Goal: Information Seeking & Learning: Learn about a topic

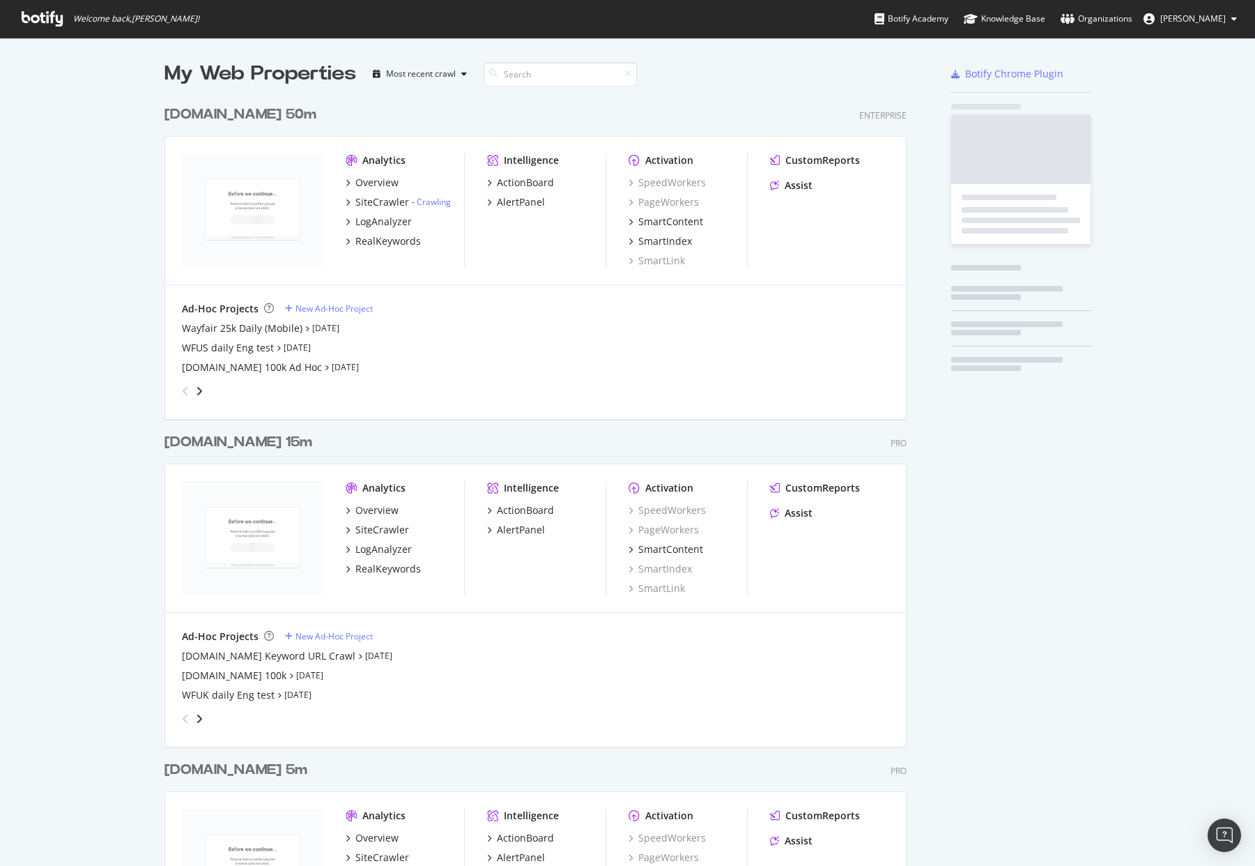
scroll to position [3167, 753]
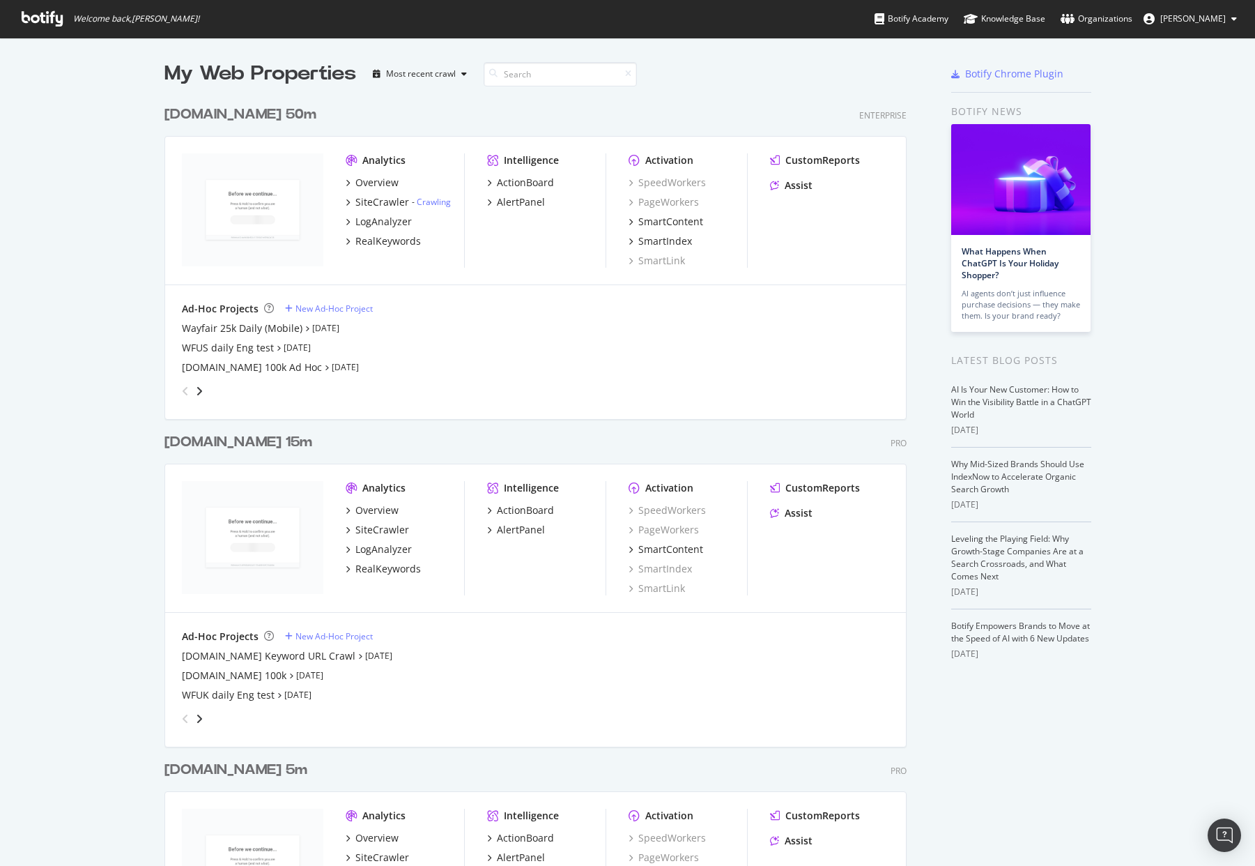
click at [656, 81] on div "My Web Properties Most recent crawl" at bounding box center [494, 74] width 660 height 28
click at [680, 82] on div "My Web Properties Most recent crawl" at bounding box center [494, 74] width 660 height 28
click at [485, 22] on div "Welcome back, [PERSON_NAME] ! Botify Academy Knowledge Base Organizations [PERS…" at bounding box center [627, 19] width 1255 height 38
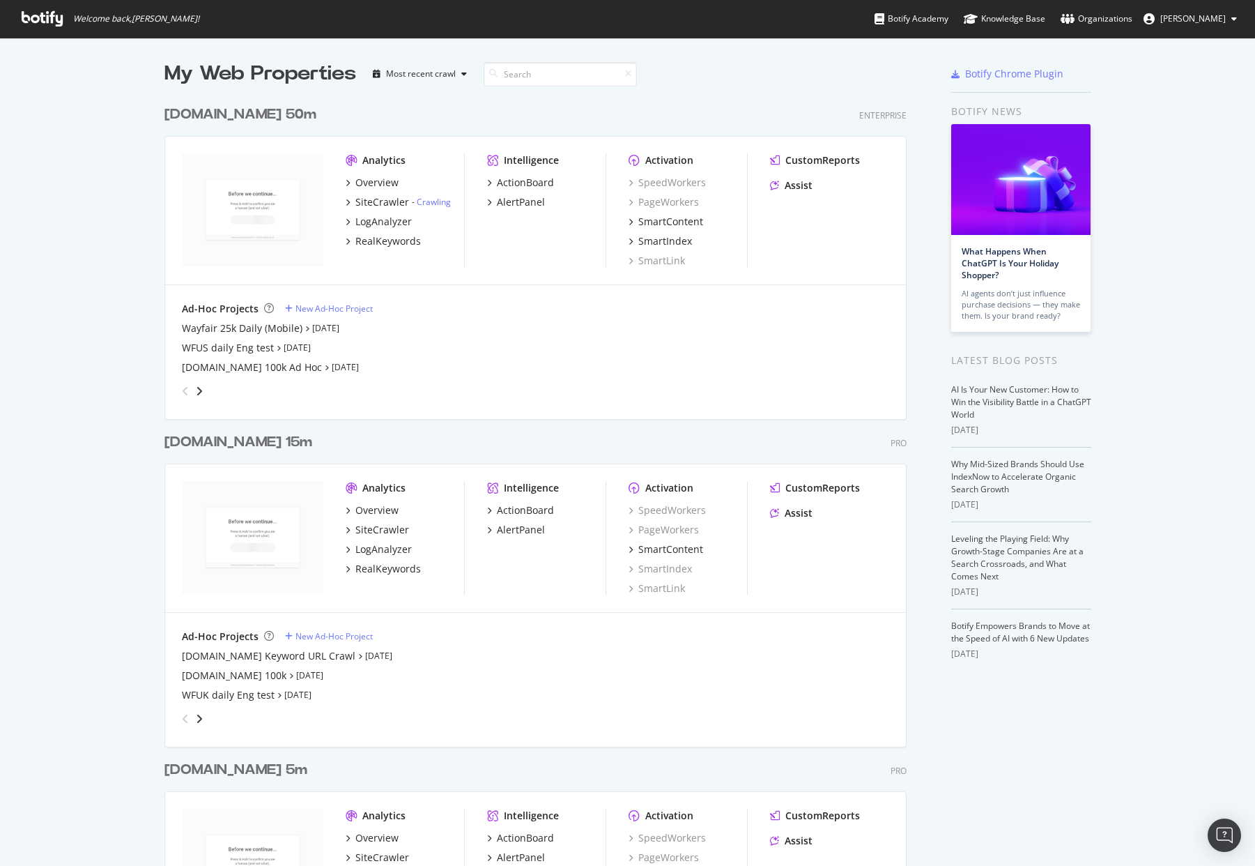
click at [618, 15] on div "Welcome back, [PERSON_NAME] ! Botify Academy Knowledge Base Organizations [PERS…" at bounding box center [627, 19] width 1255 height 38
click at [669, 68] on div "My Web Properties Most recent crawl" at bounding box center [494, 74] width 660 height 28
click at [860, 71] on div at bounding box center [870, 74] width 93 height 28
click at [535, 21] on div "Welcome back, [PERSON_NAME] ! Botify Academy Knowledge Base Organizations [PERS…" at bounding box center [627, 19] width 1255 height 38
click at [556, 110] on div "[DOMAIN_NAME] 50m Enterprise" at bounding box center [535, 115] width 742 height 20
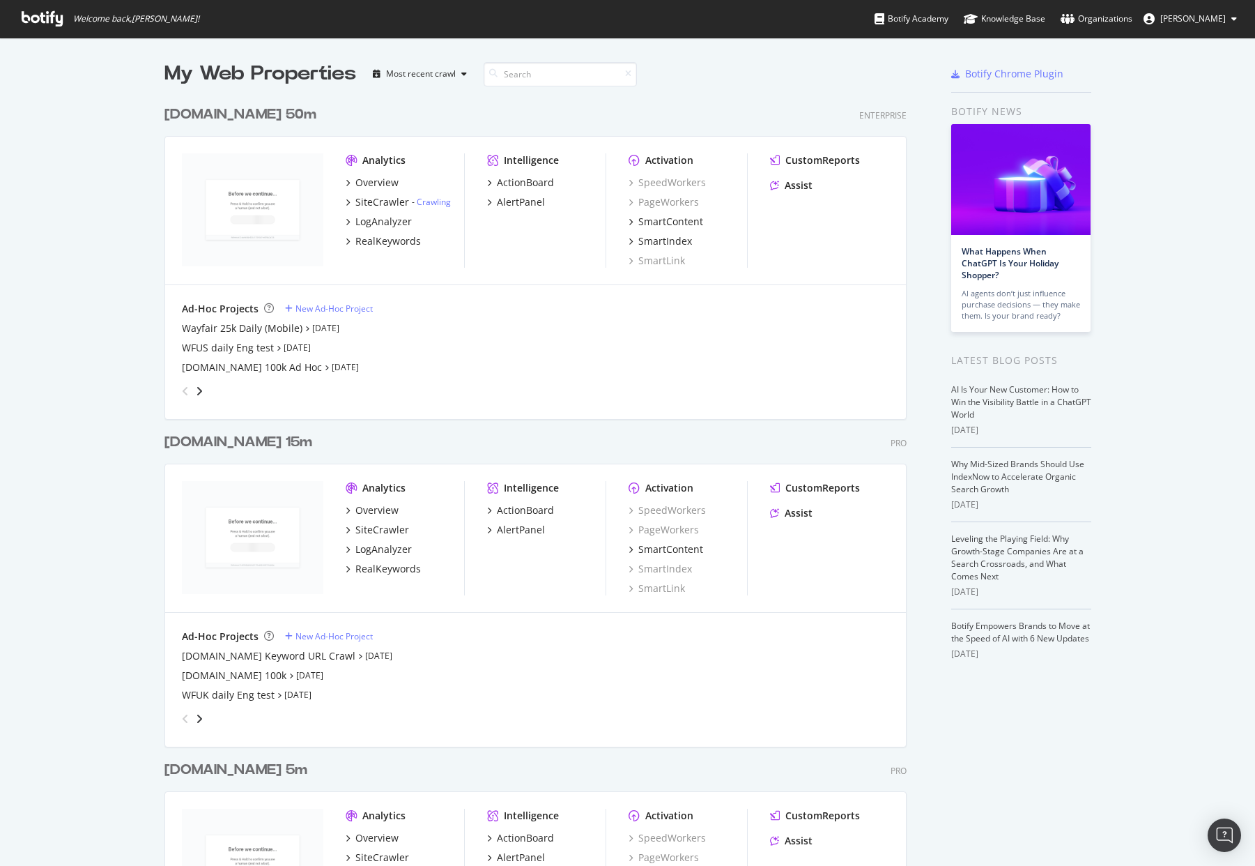
click at [226, 117] on div "[DOMAIN_NAME] 50m" at bounding box center [240, 115] width 152 height 20
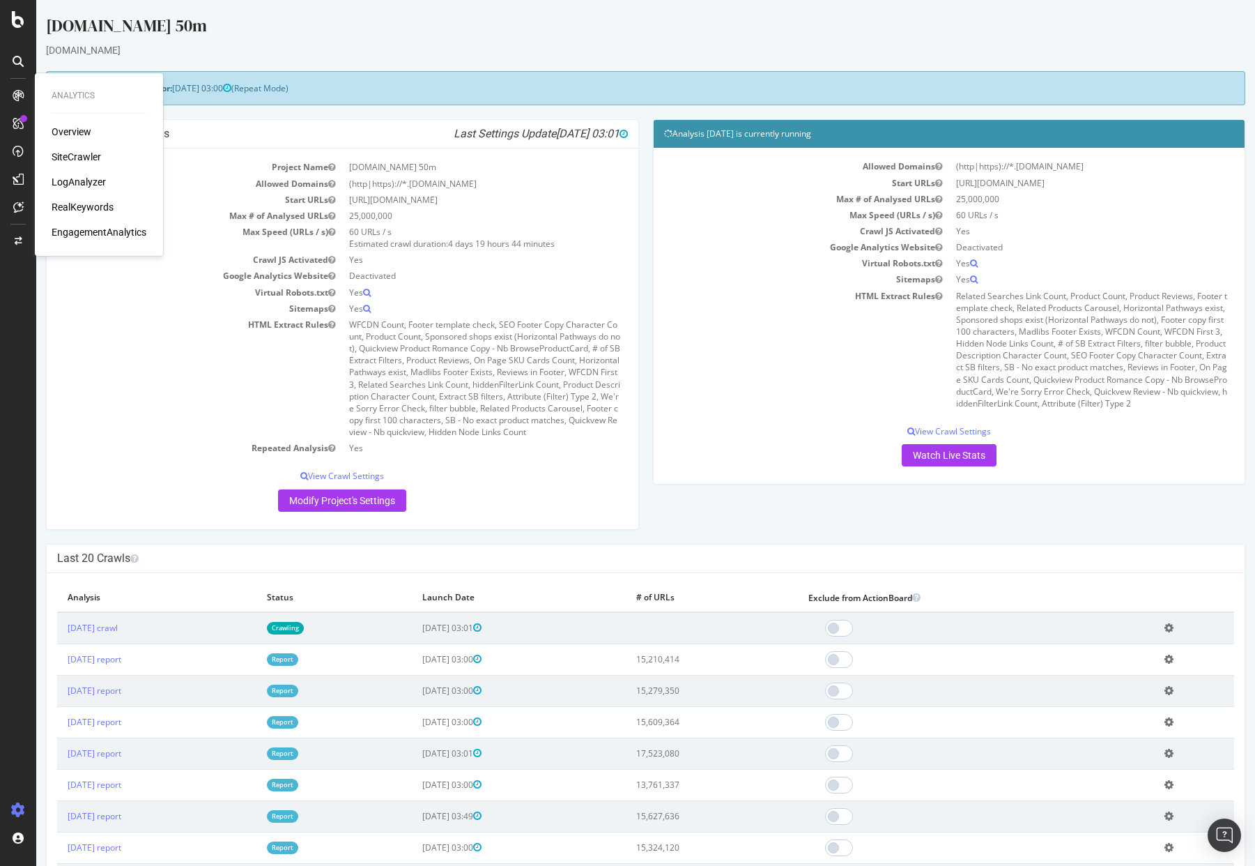
click at [285, 35] on div "[DOMAIN_NAME] 50m" at bounding box center [645, 28] width 1199 height 29
click at [349, 42] on div "[DOMAIN_NAME] 50m" at bounding box center [645, 28] width 1199 height 29
click at [573, 28] on div "[DOMAIN_NAME] 50m" at bounding box center [645, 28] width 1199 height 29
click at [572, 26] on div "[DOMAIN_NAME] 50m" at bounding box center [645, 28] width 1199 height 29
click at [604, 33] on div "[DOMAIN_NAME] 50m" at bounding box center [645, 28] width 1199 height 29
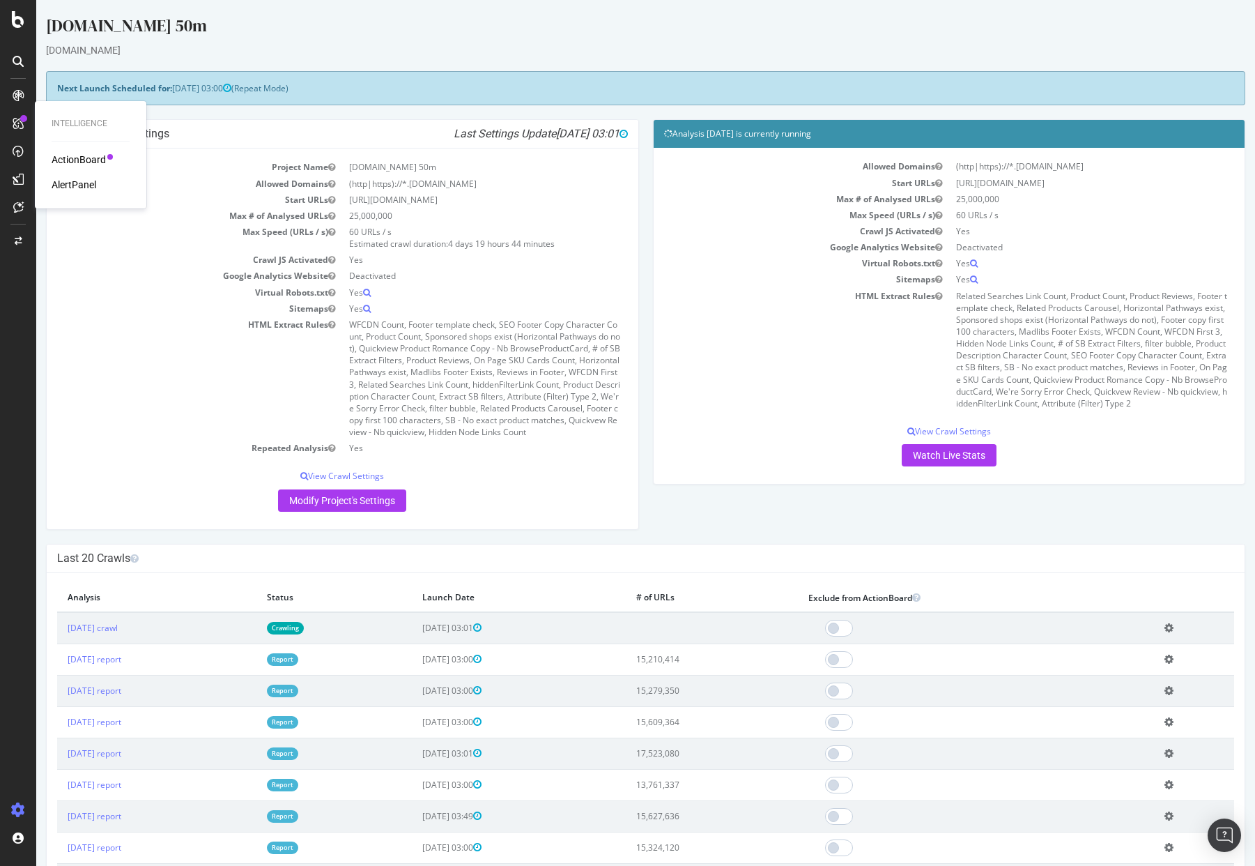
click at [646, 138] on div "Analysis [DATE] is currently running Allowed Domains (http|https)://*.[DOMAIN_N…" at bounding box center [949, 308] width 607 height 379
click at [647, 128] on div "Analysis [DATE] is currently running Allowed Domains (http|https)://*.[DOMAIN_N…" at bounding box center [949, 308] width 607 height 379
click at [542, 41] on div "[DOMAIN_NAME] 50m" at bounding box center [645, 28] width 1199 height 29
click at [668, 136] on icon at bounding box center [668, 134] width 12 height 12
click at [645, 85] on div "Next Launch Scheduled for: [DATE] 03:00 (Repeat Mode)" at bounding box center [645, 88] width 1199 height 34
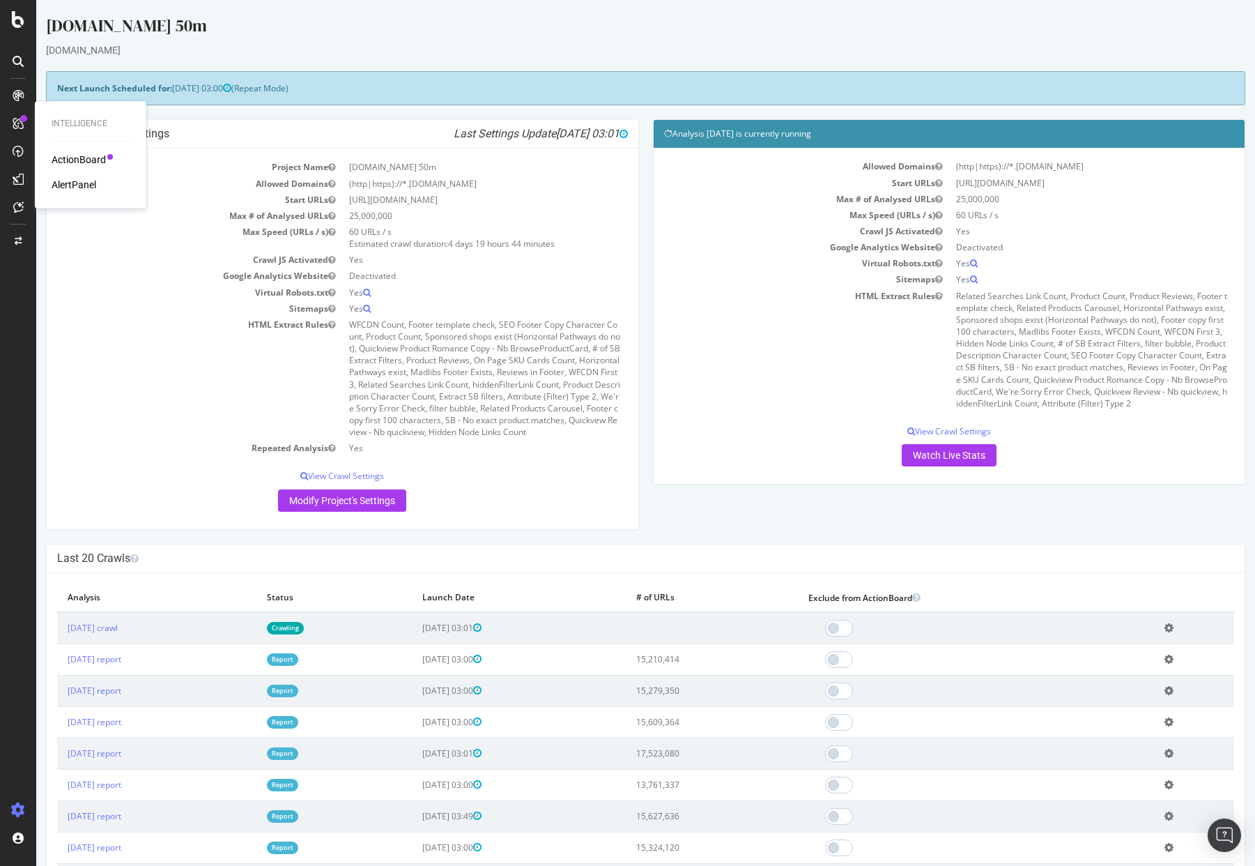
click at [646, 132] on div "Analysis [DATE] is currently running Allowed Domains (http|https)://*.[DOMAIN_N…" at bounding box center [949, 308] width 607 height 379
click at [645, 76] on div "Next Launch Scheduled for: [DATE] 03:00 (Repeat Mode)" at bounding box center [645, 88] width 1199 height 34
click at [29, 291] on div at bounding box center [17, 441] width 33 height 714
click at [15, 285] on div at bounding box center [17, 441] width 33 height 714
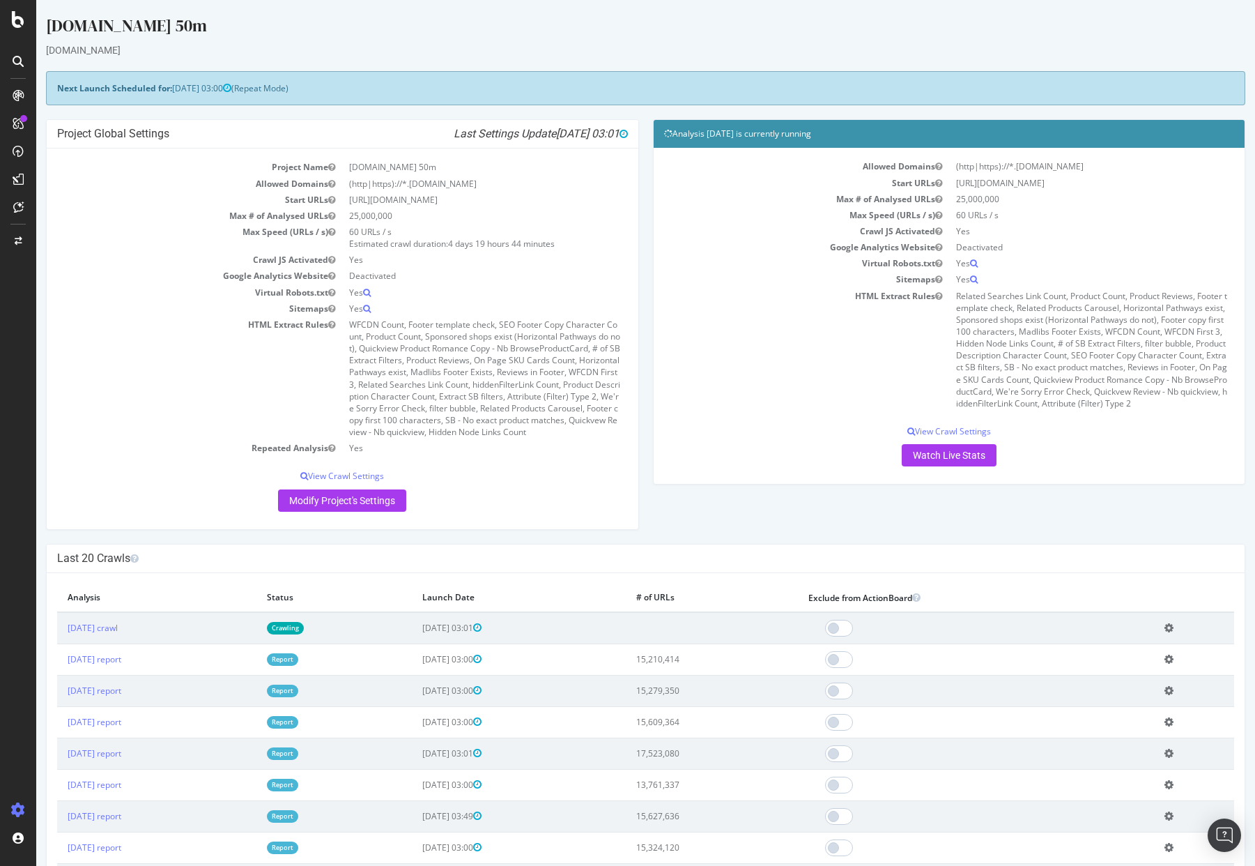
click at [647, 134] on div "Analysis [DATE] is currently running Allowed Domains (http|https)://*.[DOMAIN_N…" at bounding box center [949, 308] width 607 height 379
click at [645, 57] on div "[DOMAIN_NAME]" at bounding box center [645, 50] width 1199 height 14
click at [646, 130] on div "Analysis [DATE] is currently running Allowed Domains (http|https)://*.[DOMAIN_N…" at bounding box center [949, 308] width 607 height 379
click at [647, 131] on div "Analysis [DATE] is currently running Allowed Domains (http|https)://*.[DOMAIN_N…" at bounding box center [949, 308] width 607 height 379
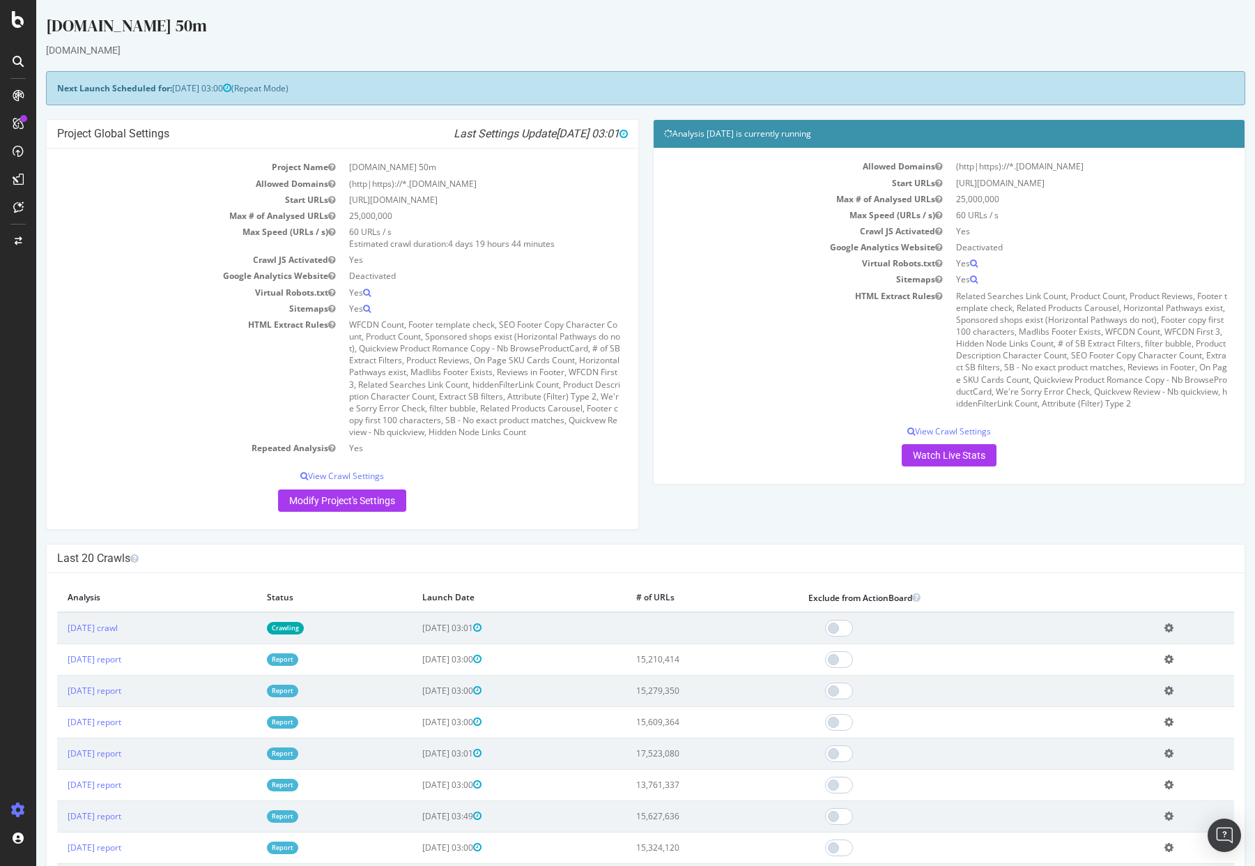
click at [643, 132] on div "Project Global Settings Last Settings Update [DATE] 03:01 Project Name [DOMAIN_…" at bounding box center [342, 331] width 607 height 424
click at [647, 135] on div "Analysis [DATE] is currently running Allowed Domains (http|https)://*.[DOMAIN_N…" at bounding box center [949, 308] width 607 height 379
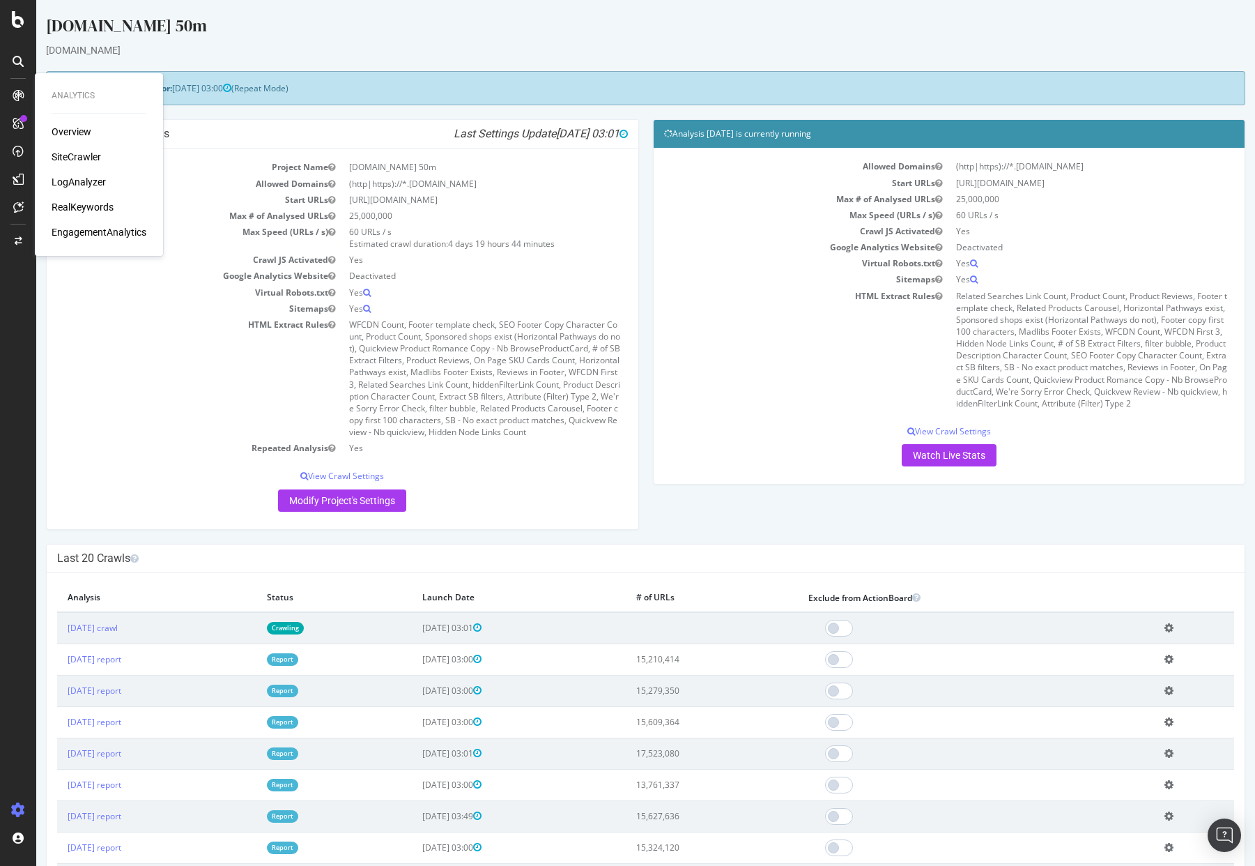
click at [649, 490] on div "Analysis [DATE] is currently running Allowed Domains (http|https)://*.[DOMAIN_N…" at bounding box center [949, 308] width 607 height 379
click at [342, 26] on div "[DOMAIN_NAME] 50m" at bounding box center [645, 28] width 1199 height 29
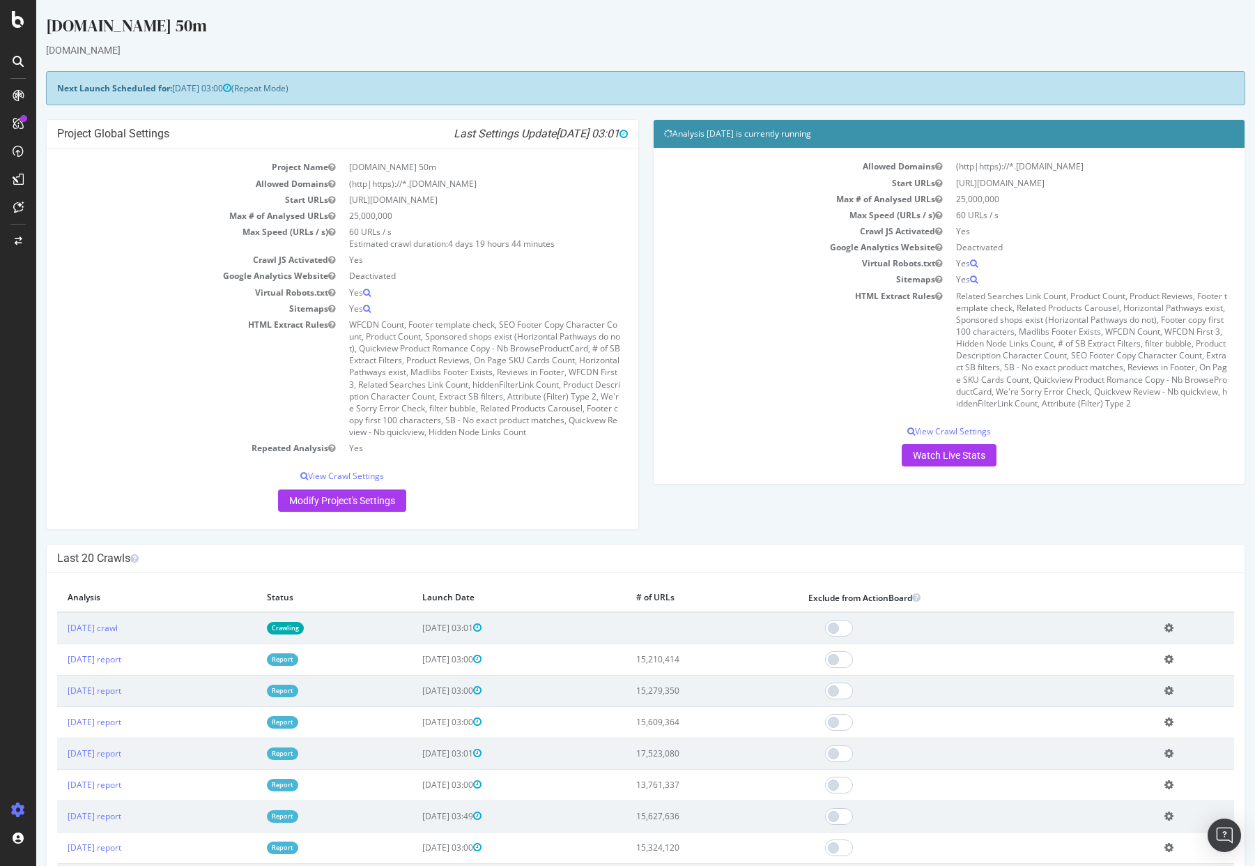
click at [650, 132] on div "Analysis [DATE] is currently running Allowed Domains (http|https)://*.[DOMAIN_N…" at bounding box center [949, 308] width 607 height 379
click at [646, 137] on div "Analysis [DATE] is currently running Allowed Domains (http|https)://*.[DOMAIN_N…" at bounding box center [949, 308] width 607 height 379
click at [109, 662] on link "[DATE] report" at bounding box center [95, 659] width 54 height 12
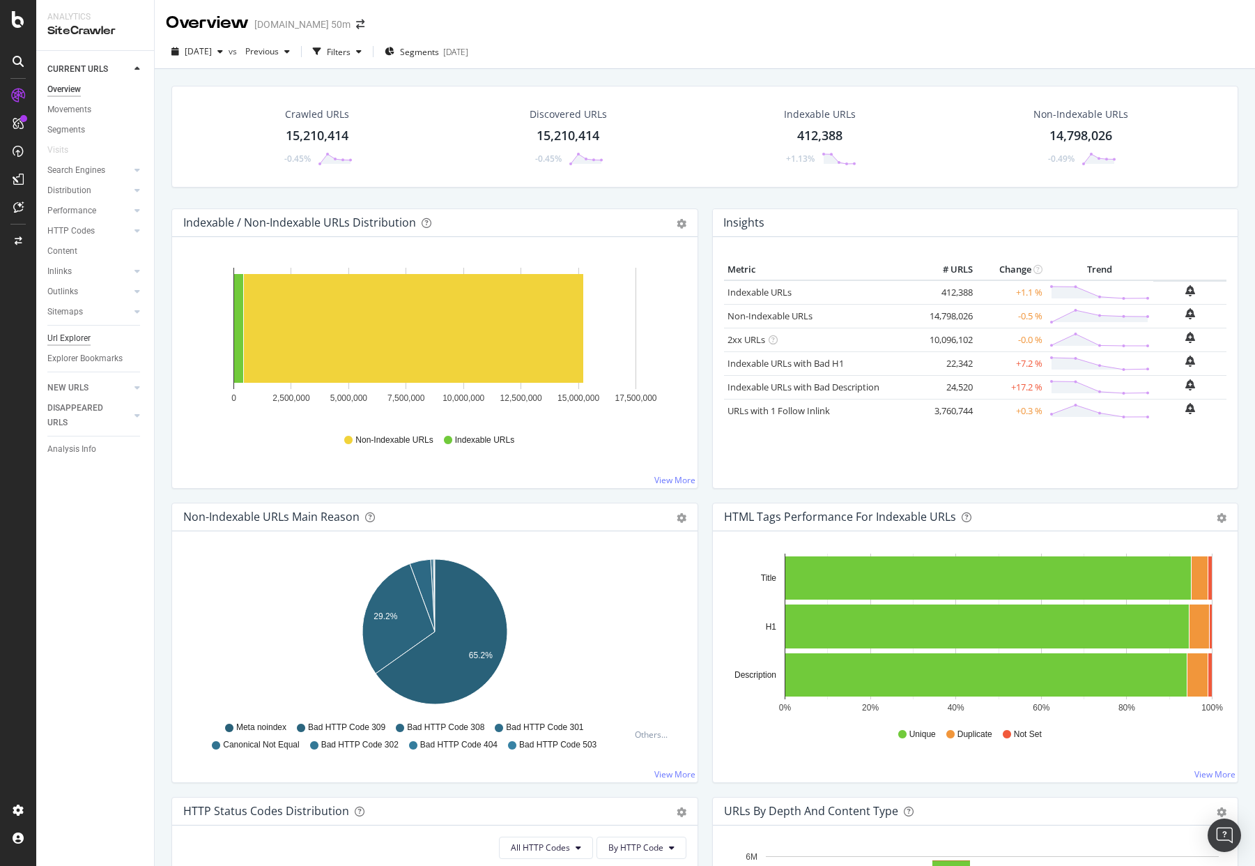
click at [72, 339] on div "Url Explorer" at bounding box center [68, 338] width 43 height 15
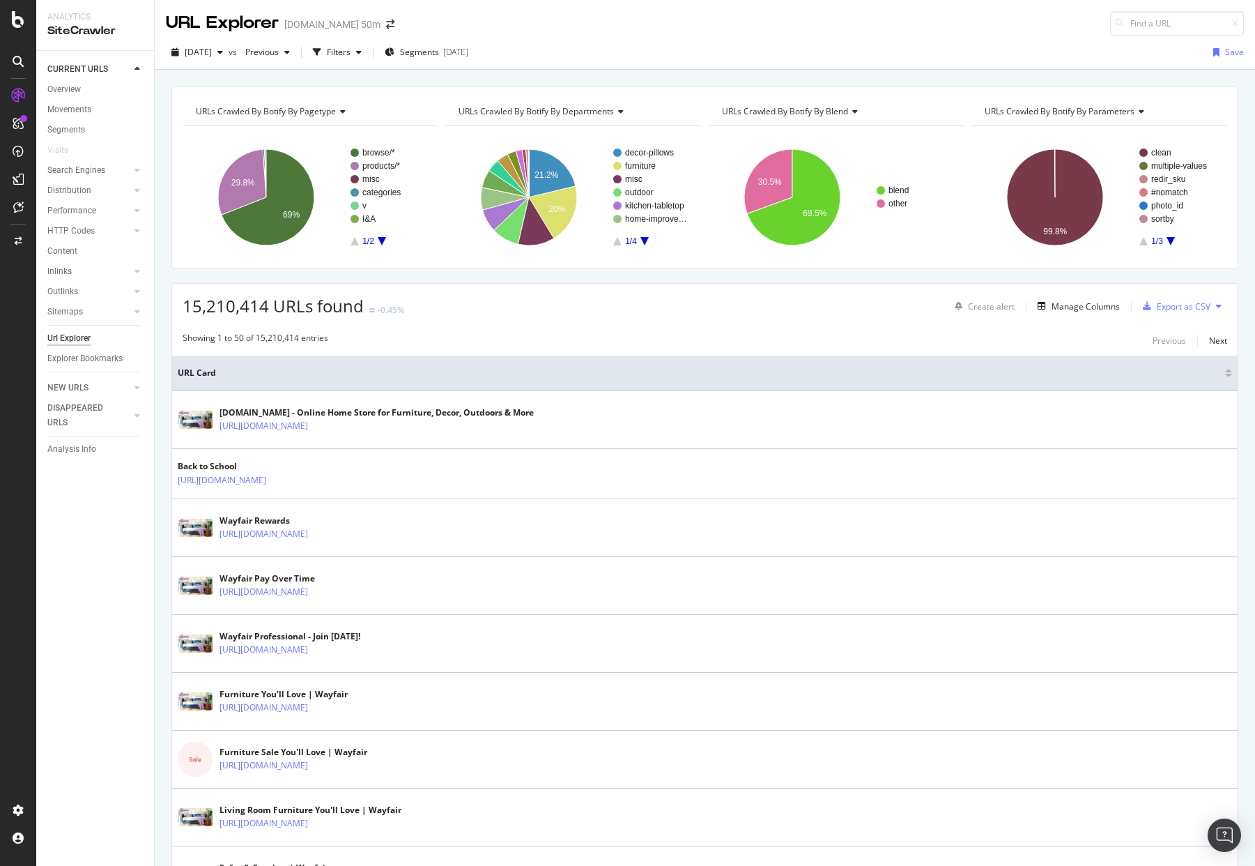
click at [625, 50] on div "[DATE] vs Previous Filters Segments [DATE] Save" at bounding box center [705, 55] width 1100 height 28
click at [709, 48] on div "[DATE] vs Previous Filters Segments [DATE] Save" at bounding box center [705, 55] width 1100 height 28
click at [383, 240] on icon "A chart." at bounding box center [382, 241] width 8 height 8
click at [354, 243] on icon "A chart." at bounding box center [355, 241] width 8 height 8
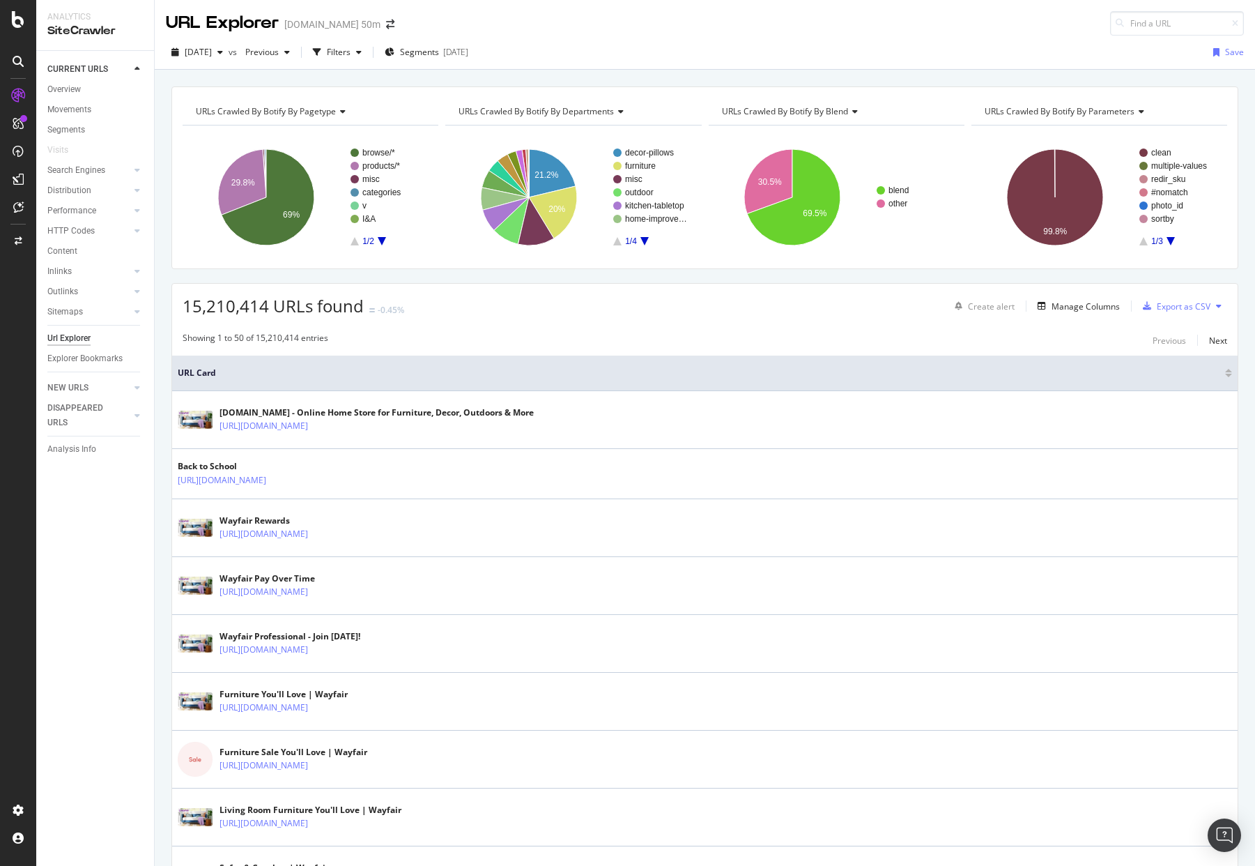
click at [380, 240] on icon "A chart." at bounding box center [382, 241] width 8 height 8
click at [595, 17] on div "URL Explorer [DOMAIN_NAME] 50m" at bounding box center [705, 18] width 1100 height 36
click at [354, 247] on rect "A chart." at bounding box center [311, 197] width 256 height 121
click at [354, 245] on icon "A chart." at bounding box center [355, 241] width 8 height 8
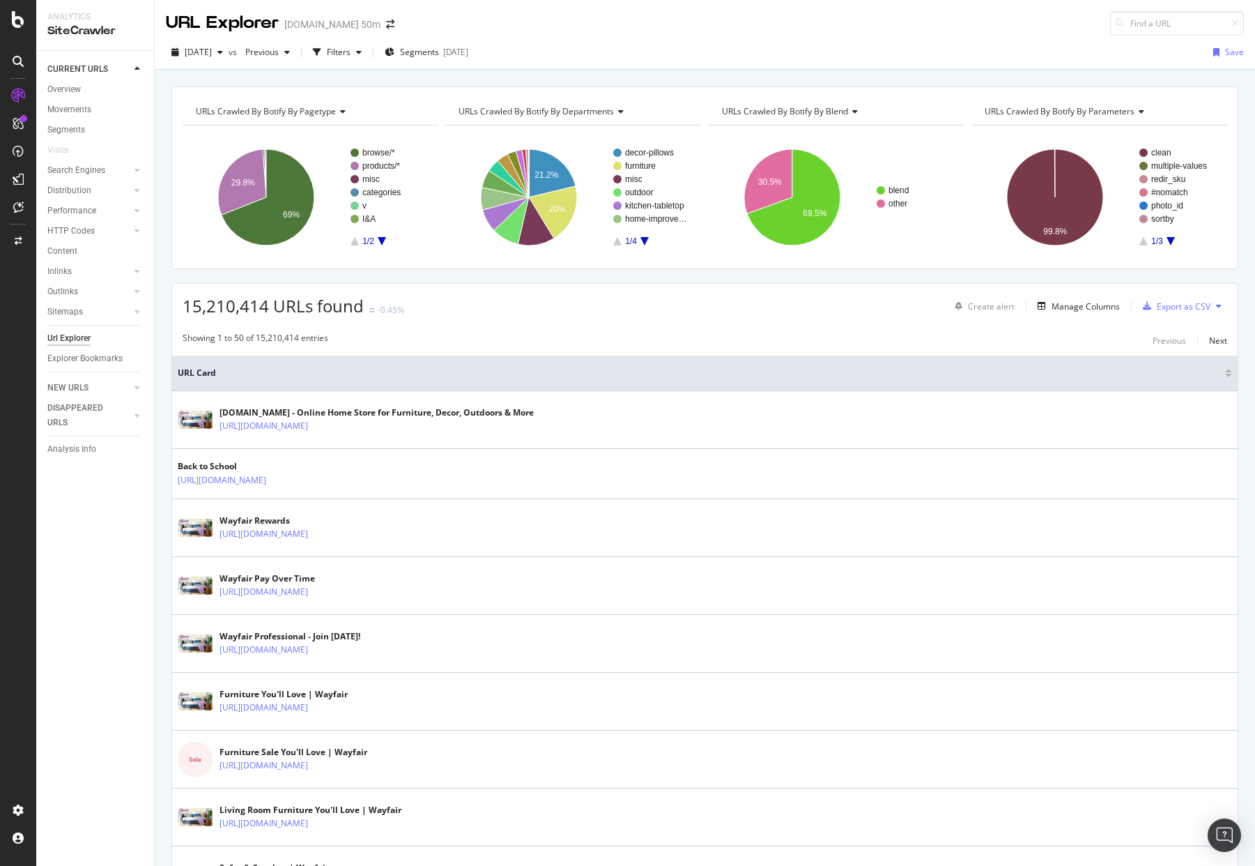
click at [599, 26] on div "URL Explorer [DOMAIN_NAME] 50m" at bounding box center [705, 18] width 1100 height 36
click at [610, 14] on div "URL Explorer [DOMAIN_NAME] 50m" at bounding box center [705, 18] width 1100 height 36
click at [419, 12] on div "URL Explorer [DOMAIN_NAME] 50m" at bounding box center [705, 18] width 1100 height 36
click at [383, 240] on icon "A chart." at bounding box center [382, 241] width 8 height 8
click at [356, 242] on icon "A chart." at bounding box center [355, 241] width 8 height 8
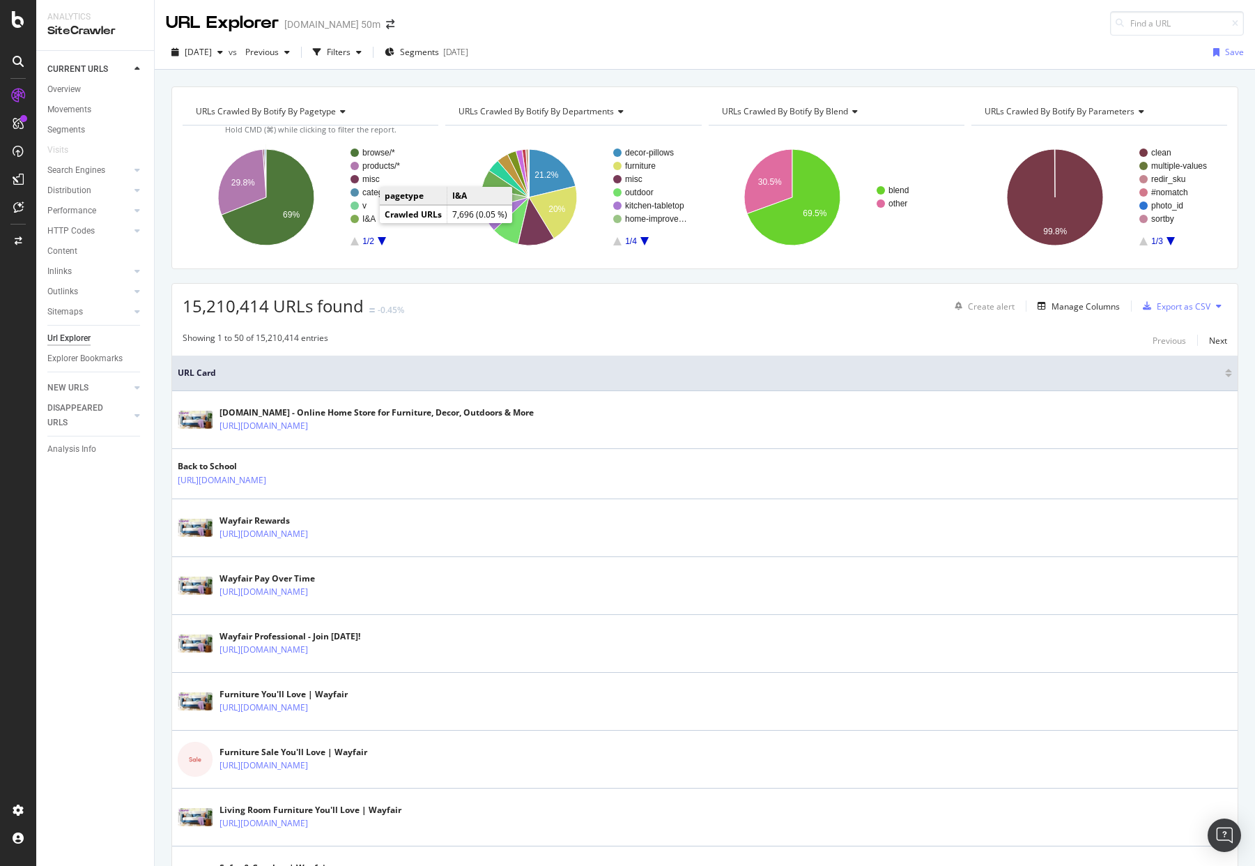
click at [364, 217] on text "I&A" at bounding box center [368, 219] width 13 height 10
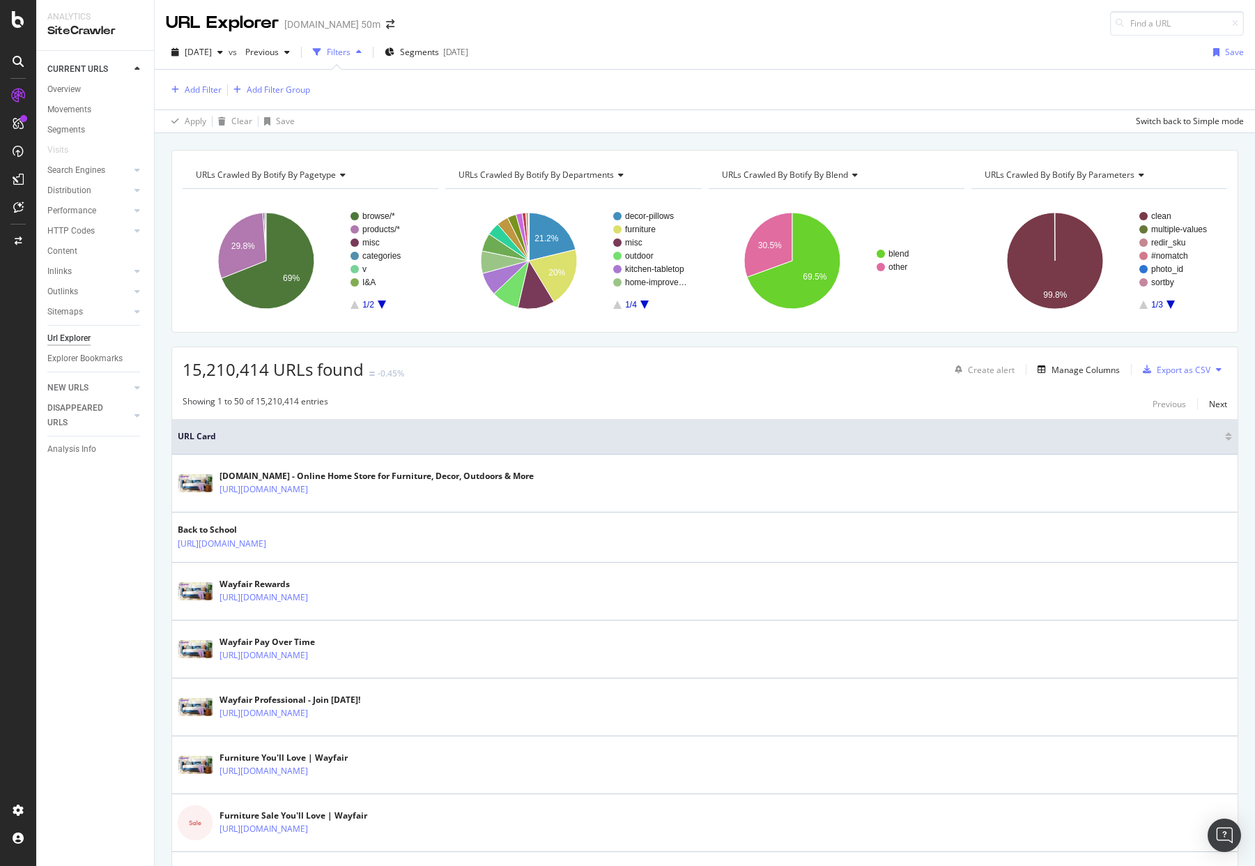
click at [475, 17] on div "URL Explorer [DOMAIN_NAME] 50m" at bounding box center [705, 18] width 1100 height 36
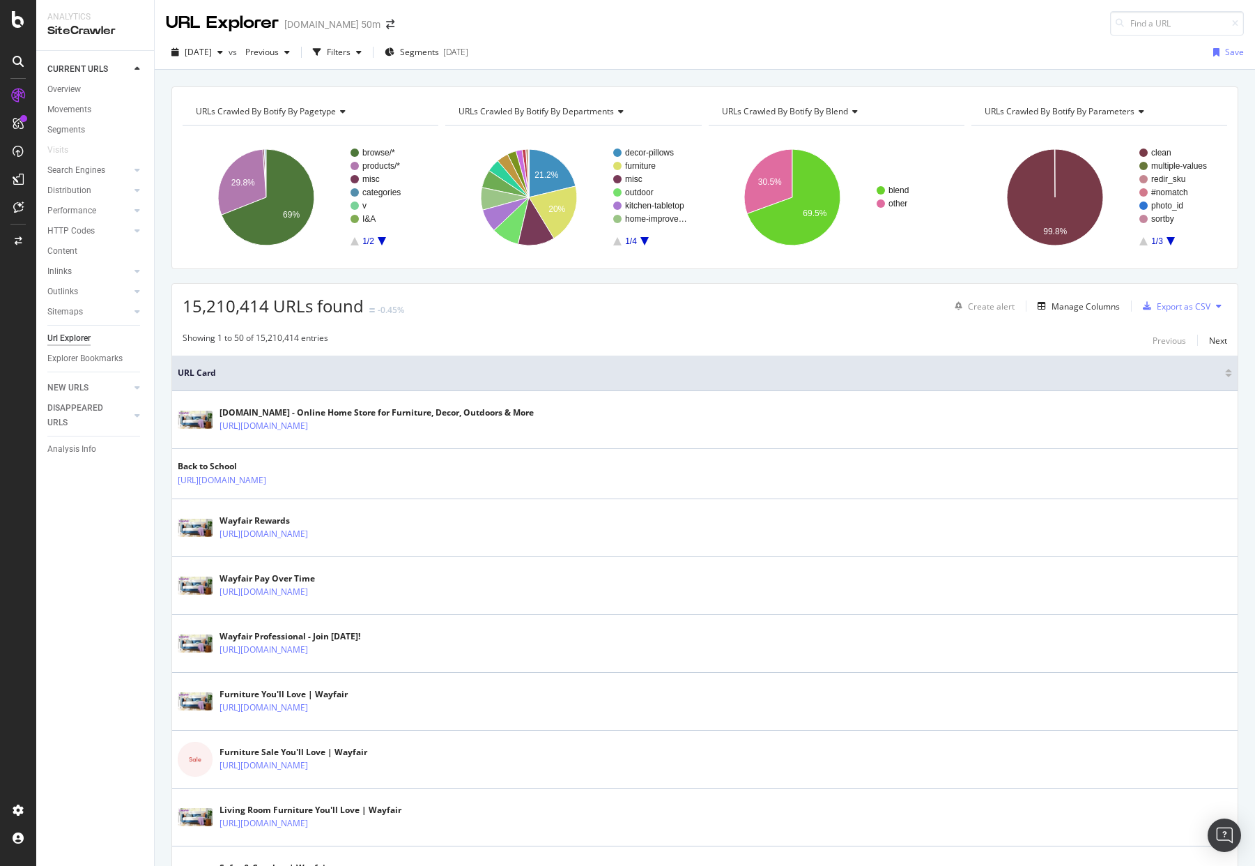
click at [622, 33] on div "URL Explorer [DOMAIN_NAME] 50m" at bounding box center [705, 18] width 1100 height 36
click at [398, 24] on div "URL Explorer [DOMAIN_NAME] 50m" at bounding box center [705, 18] width 1100 height 36
click at [385, 25] on div "URL Explorer [DOMAIN_NAME] 50m" at bounding box center [287, 23] width 243 height 24
click at [592, 31] on div "URL Explorer [DOMAIN_NAME] 50m" at bounding box center [705, 18] width 1100 height 36
click at [566, 25] on div "URL Explorer [DOMAIN_NAME] 50m" at bounding box center [705, 18] width 1100 height 36
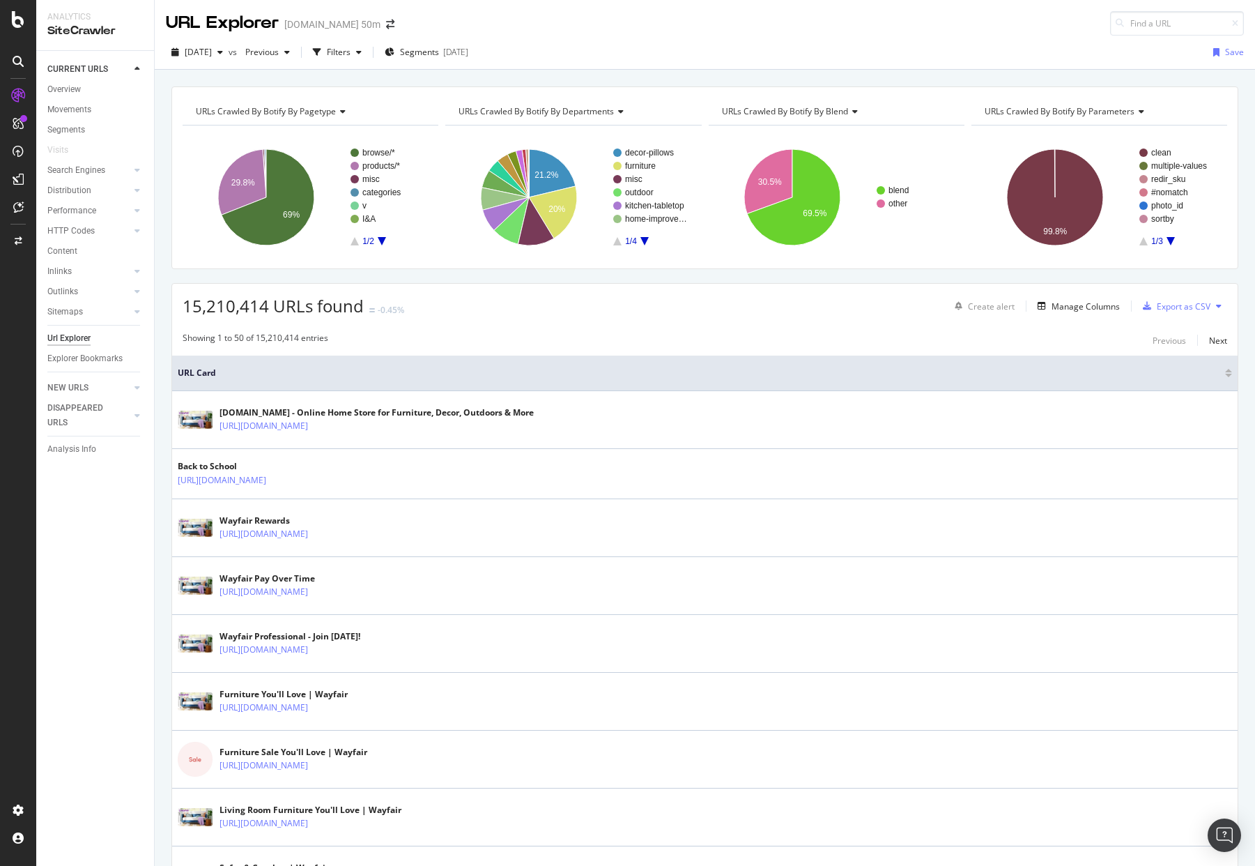
click at [566, 25] on div "URL Explorer [DOMAIN_NAME] 50m" at bounding box center [705, 18] width 1100 height 36
click at [567, 22] on div "URL Explorer [DOMAIN_NAME] 50m" at bounding box center [705, 18] width 1100 height 36
click at [585, 22] on div "URL Explorer [DOMAIN_NAME] 50m" at bounding box center [705, 18] width 1100 height 36
click at [619, 34] on div "URL Explorer [DOMAIN_NAME] 50m" at bounding box center [705, 18] width 1100 height 36
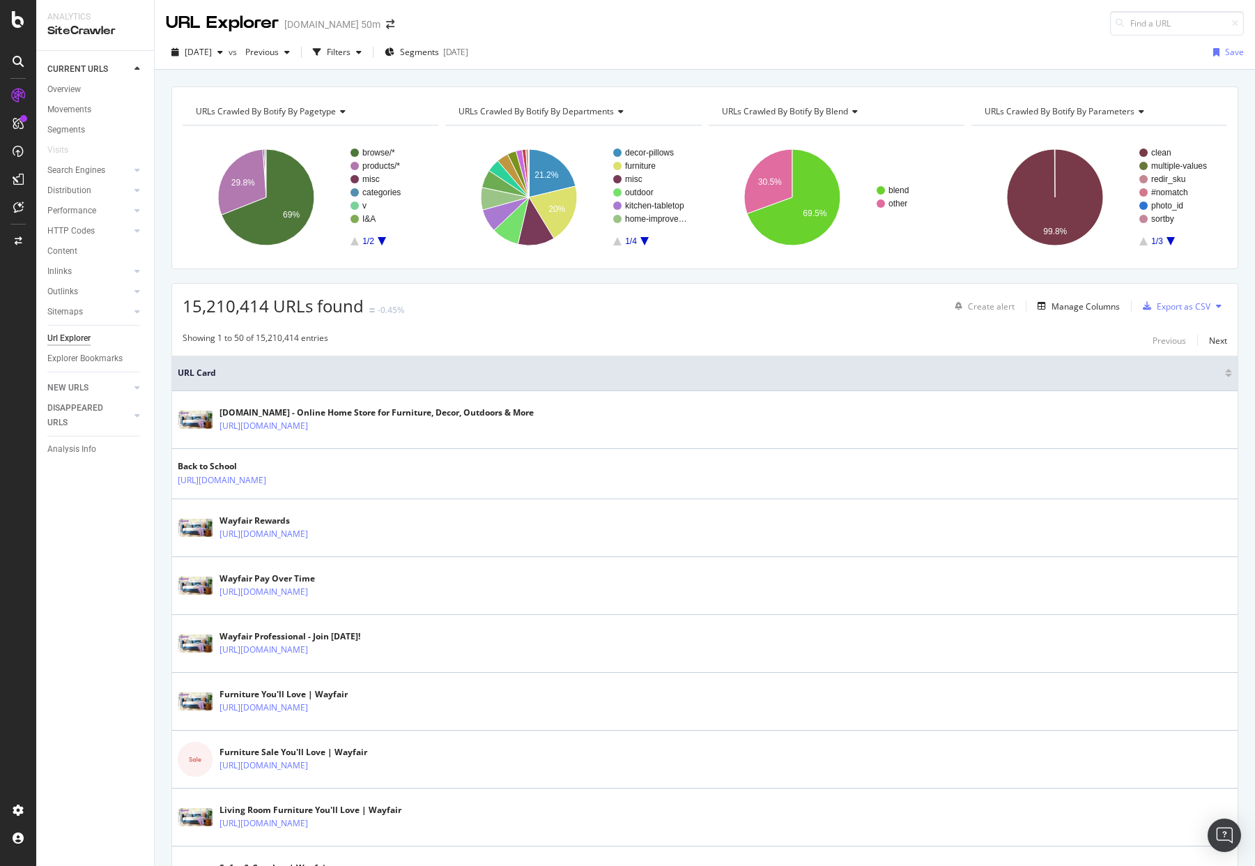
click at [596, 25] on div "URL Explorer [DOMAIN_NAME] 50m" at bounding box center [705, 18] width 1100 height 36
click at [592, 24] on div "URL Explorer [DOMAIN_NAME] 50m" at bounding box center [705, 18] width 1100 height 36
click at [600, 40] on div "[DATE] vs Previous Filters Segments [DATE] Save" at bounding box center [705, 53] width 1100 height 34
click at [628, 38] on div "[DATE] vs Previous Filters Segments [DATE] Save" at bounding box center [705, 53] width 1100 height 34
click at [661, 33] on div "URL Explorer [DOMAIN_NAME] 50m" at bounding box center [705, 18] width 1100 height 36
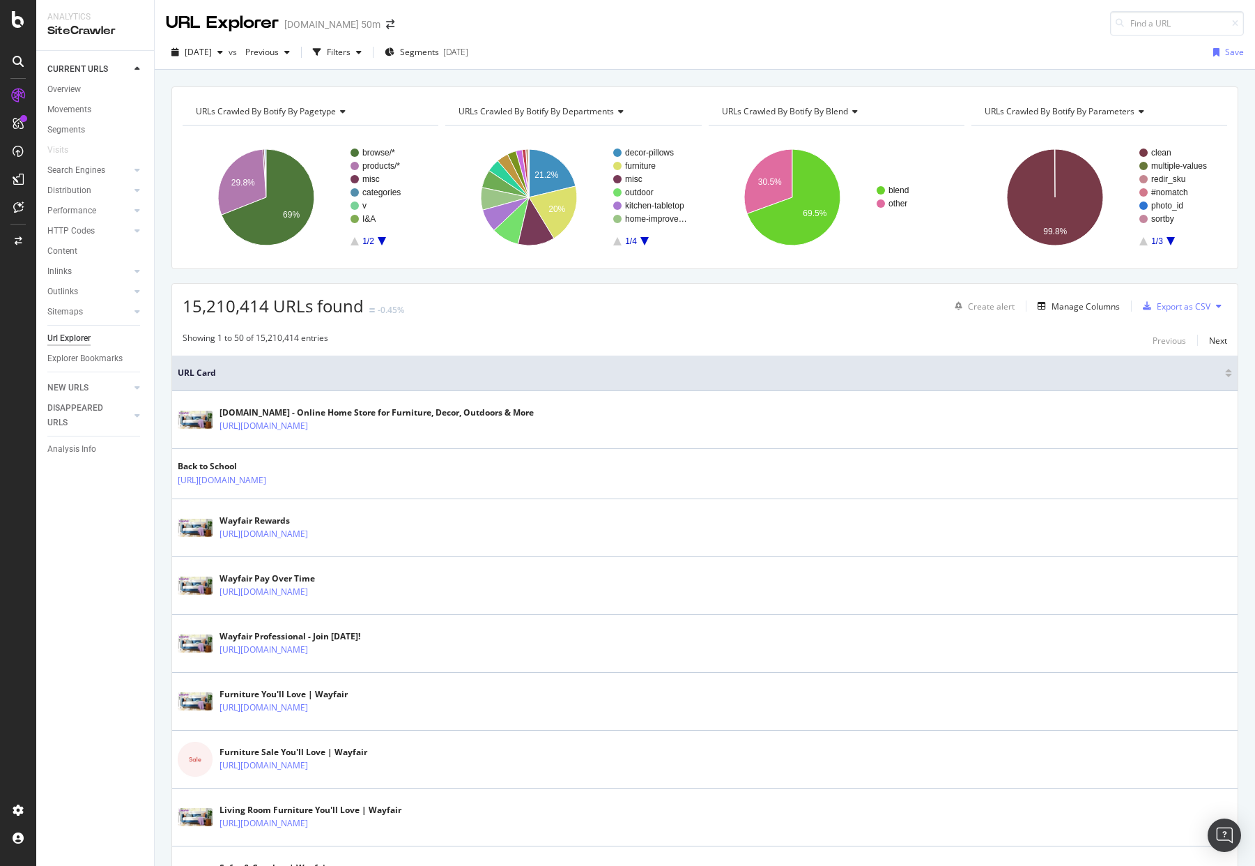
click at [645, 29] on div "URL Explorer [DOMAIN_NAME] 50m" at bounding box center [705, 18] width 1100 height 36
click at [575, 29] on div "URL Explorer [DOMAIN_NAME] 50m" at bounding box center [705, 18] width 1100 height 36
click at [564, 24] on div "URL Explorer [DOMAIN_NAME] 50m" at bounding box center [705, 18] width 1100 height 36
click at [524, 15] on div "URL Explorer [DOMAIN_NAME] 50m" at bounding box center [705, 18] width 1100 height 36
click at [585, 25] on div "URL Explorer [DOMAIN_NAME] 50m" at bounding box center [705, 18] width 1100 height 36
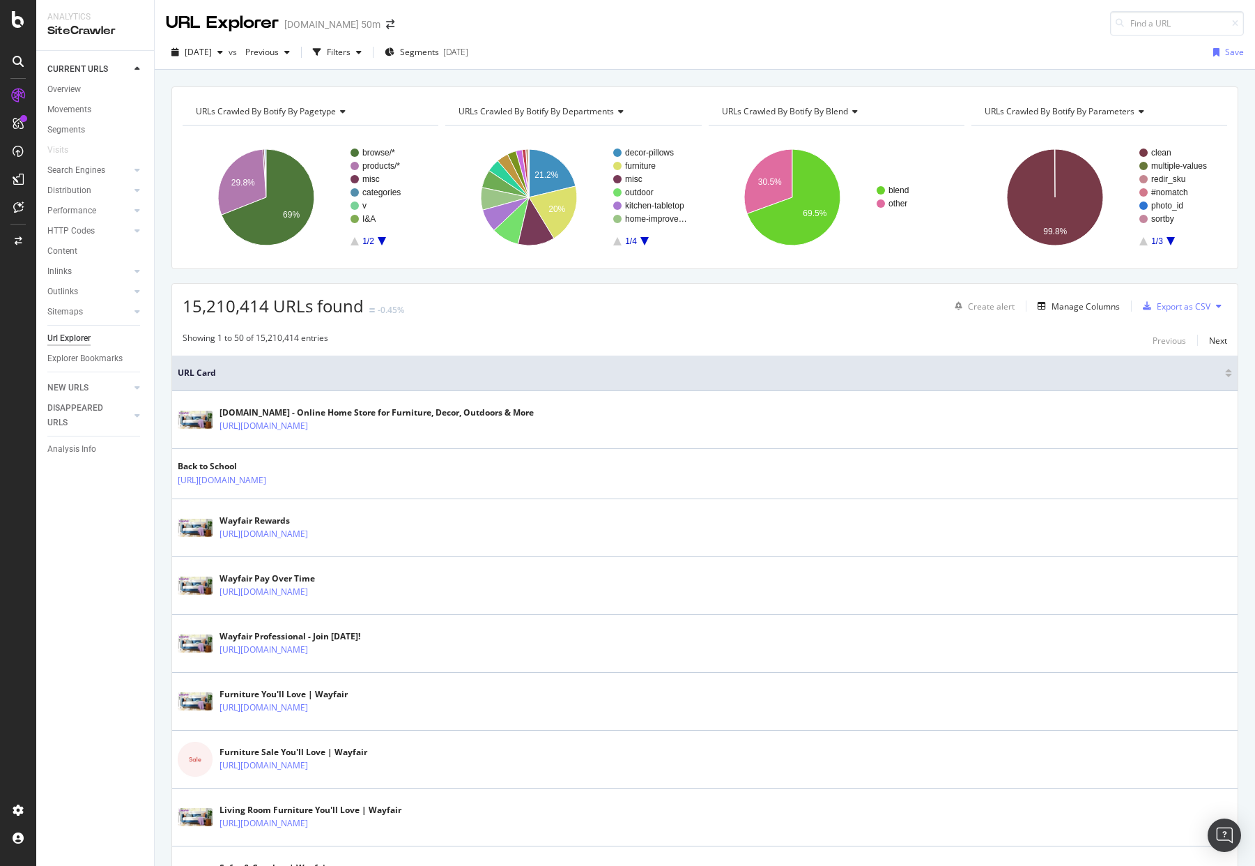
click at [568, 26] on div "URL Explorer [DOMAIN_NAME] 50m" at bounding box center [705, 18] width 1100 height 36
click at [587, 14] on div "URL Explorer [DOMAIN_NAME] 50m" at bounding box center [705, 18] width 1100 height 36
click at [557, 16] on div "URL Explorer [DOMAIN_NAME] 50m" at bounding box center [705, 18] width 1100 height 36
click at [583, 22] on div "URL Explorer [DOMAIN_NAME] 50m" at bounding box center [705, 18] width 1100 height 36
click at [583, 23] on div "URL Explorer [DOMAIN_NAME] 50m" at bounding box center [705, 18] width 1100 height 36
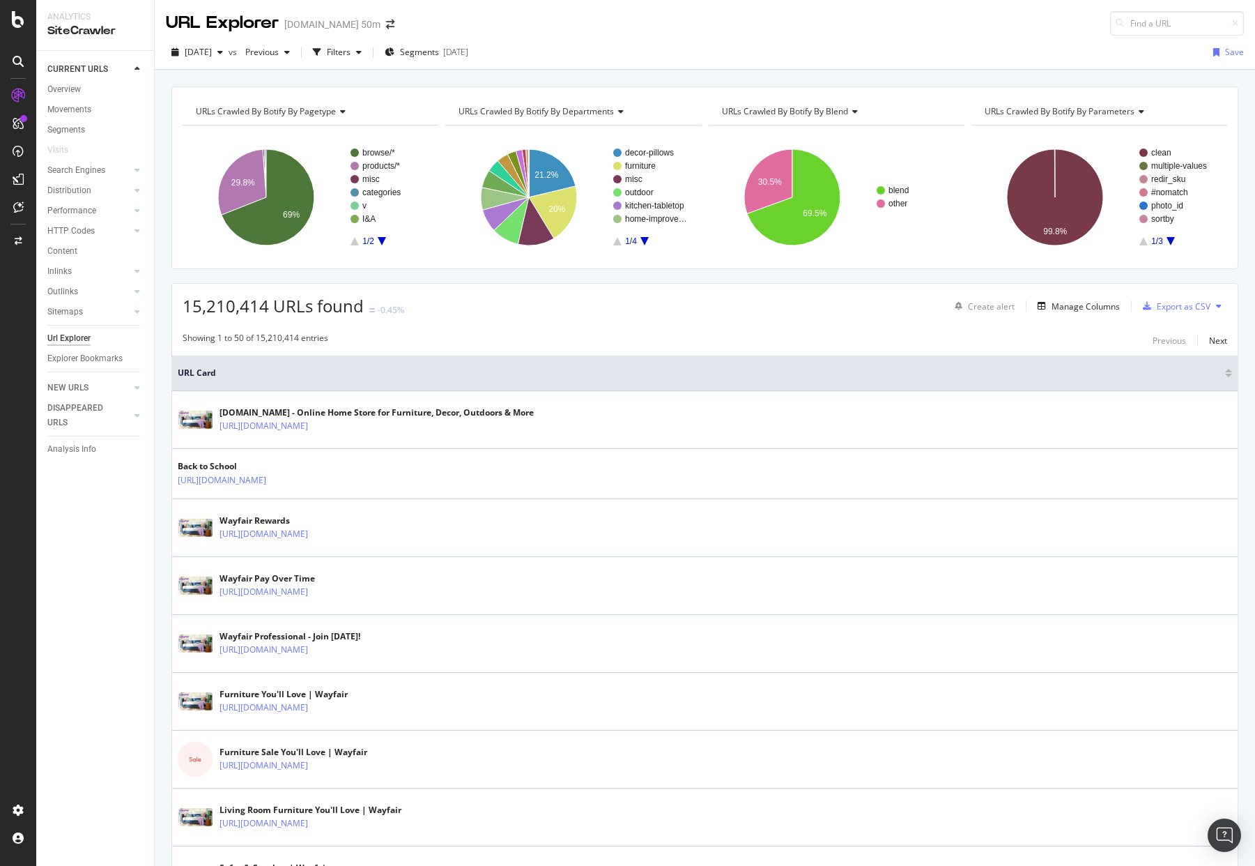
click at [583, 23] on div "URL Explorer [DOMAIN_NAME] 50m" at bounding box center [705, 18] width 1100 height 36
click at [937, 22] on div "URL Explorer [DOMAIN_NAME] 50m" at bounding box center [705, 18] width 1100 height 36
click at [1018, 29] on div "URL Explorer [DOMAIN_NAME] 50m" at bounding box center [705, 18] width 1100 height 36
click at [1032, 15] on div "URL Explorer [DOMAIN_NAME] 50m" at bounding box center [705, 18] width 1100 height 36
click at [571, 14] on div "URL Explorer [DOMAIN_NAME] 50m" at bounding box center [705, 18] width 1100 height 36
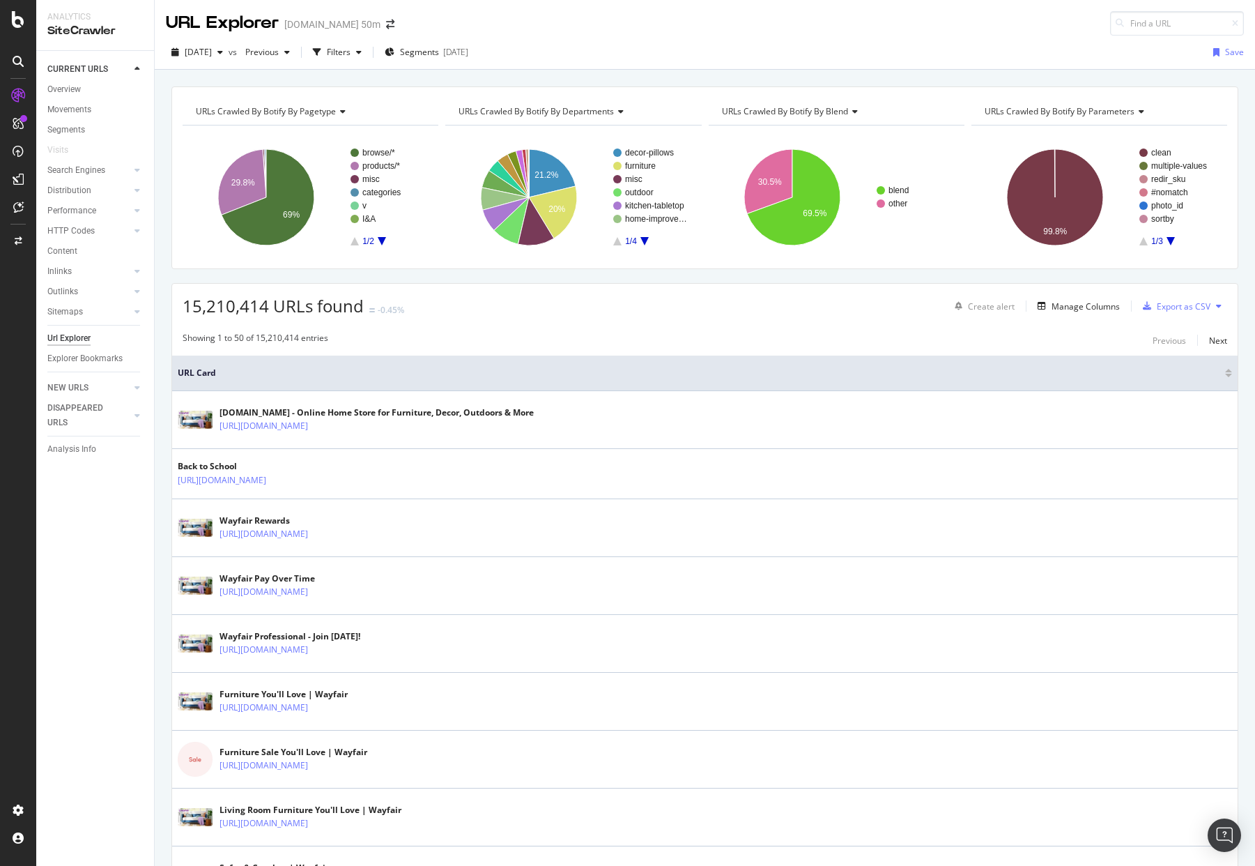
click at [583, 22] on div "URL Explorer [DOMAIN_NAME] 50m" at bounding box center [705, 18] width 1100 height 36
click at [76, 89] on div "Overview" at bounding box center [63, 89] width 33 height 15
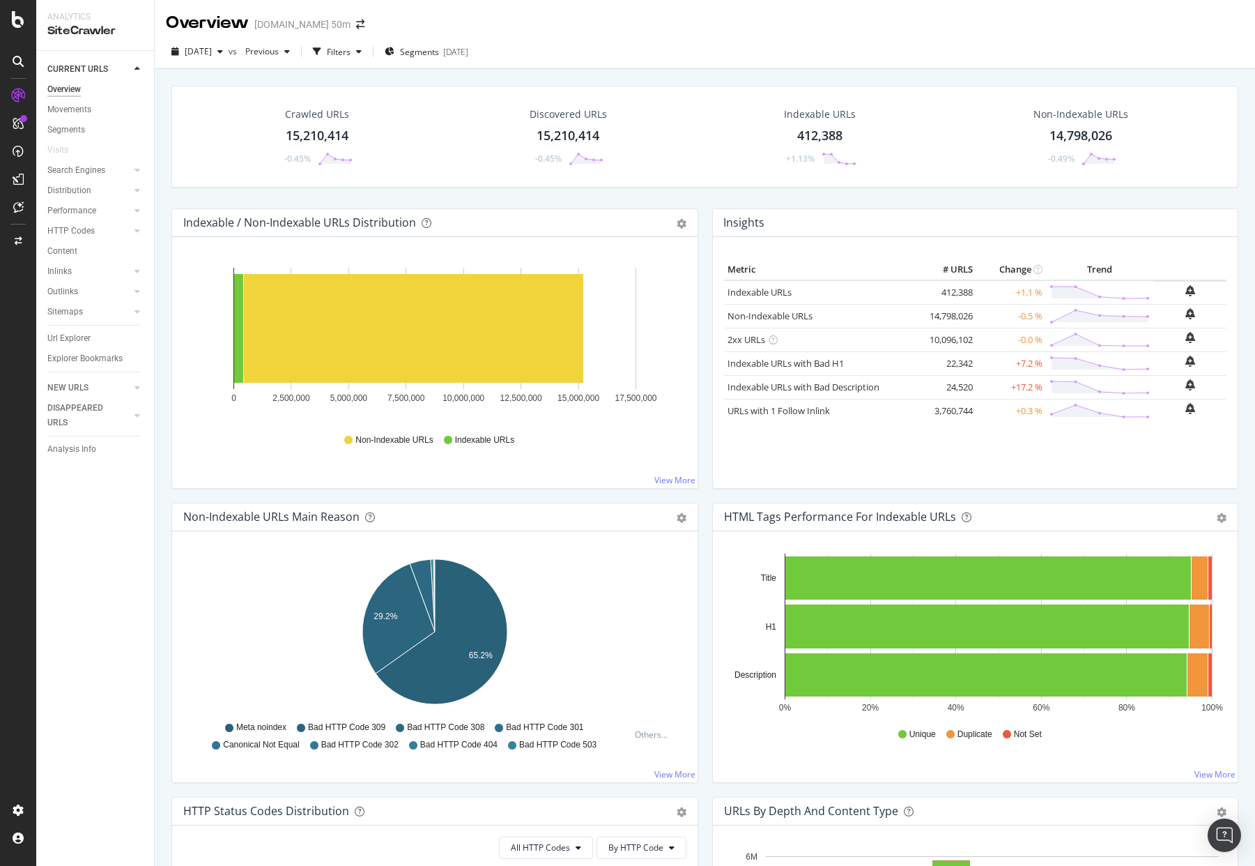
click at [571, 21] on div "Overview [DOMAIN_NAME] 50m" at bounding box center [705, 17] width 1100 height 35
click at [590, 447] on div "Non-Indexable URLs Indexable URLs" at bounding box center [434, 439] width 489 height 31
click at [544, 440] on div "Non-Indexable URLs Indexable URLs" at bounding box center [434, 439] width 489 height 31
click at [542, 440] on div "Non-Indexable URLs Indexable URLs" at bounding box center [434, 439] width 489 height 31
click at [535, 440] on div "Non-Indexable URLs Indexable URLs" at bounding box center [434, 439] width 489 height 31
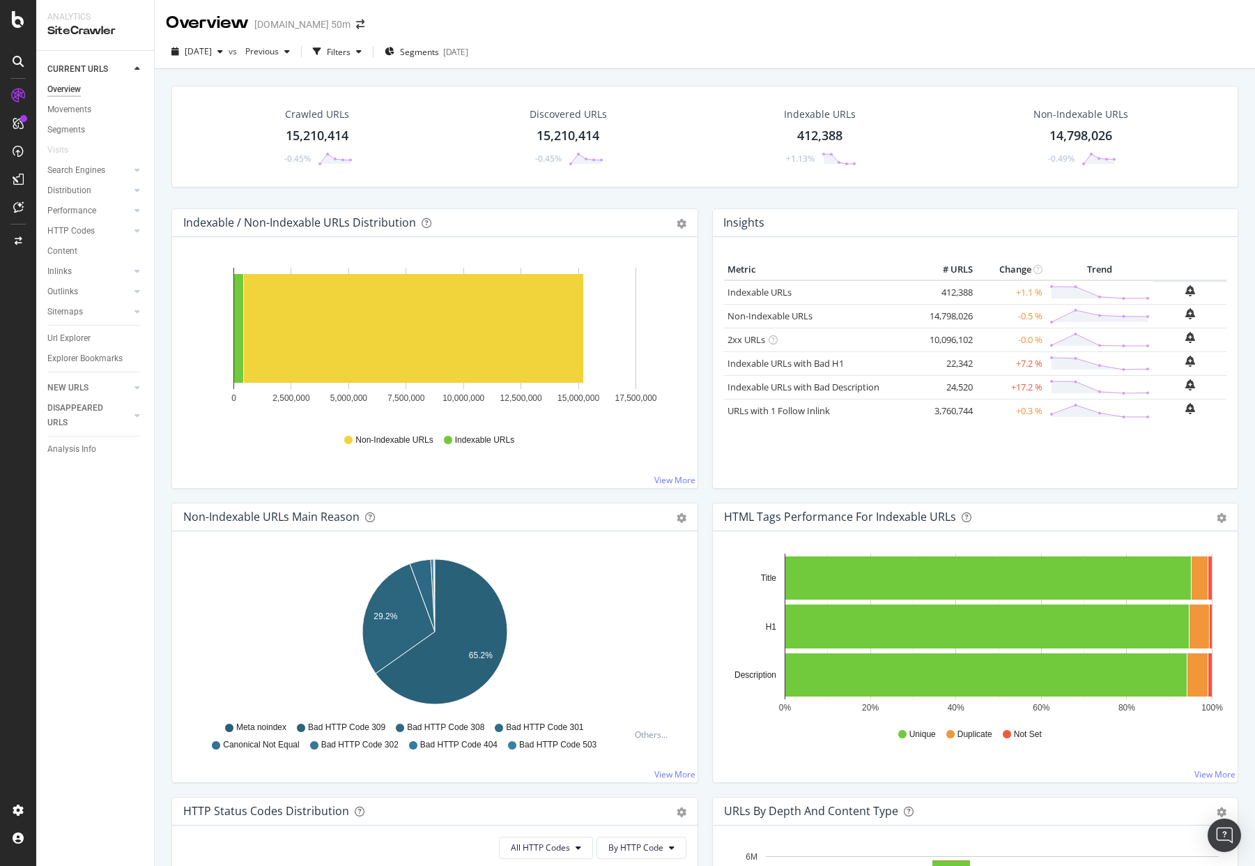
click at [523, 438] on div "Non-Indexable URLs Indexable URLs" at bounding box center [434, 439] width 489 height 31
click at [705, 498] on div "Insights Metric # URLS Change Trend Indexable URLs 412,388 +1.1 % Non-Indexable…" at bounding box center [975, 355] width 541 height 294
click at [705, 495] on div "Insights Metric # URLS Change Trend Indexable URLs 412,388 +1.1 % Non-Indexable…" at bounding box center [975, 355] width 541 height 294
click at [685, 37] on div "[DATE] vs Previous Filters Segments [DATE]" at bounding box center [705, 52] width 1100 height 34
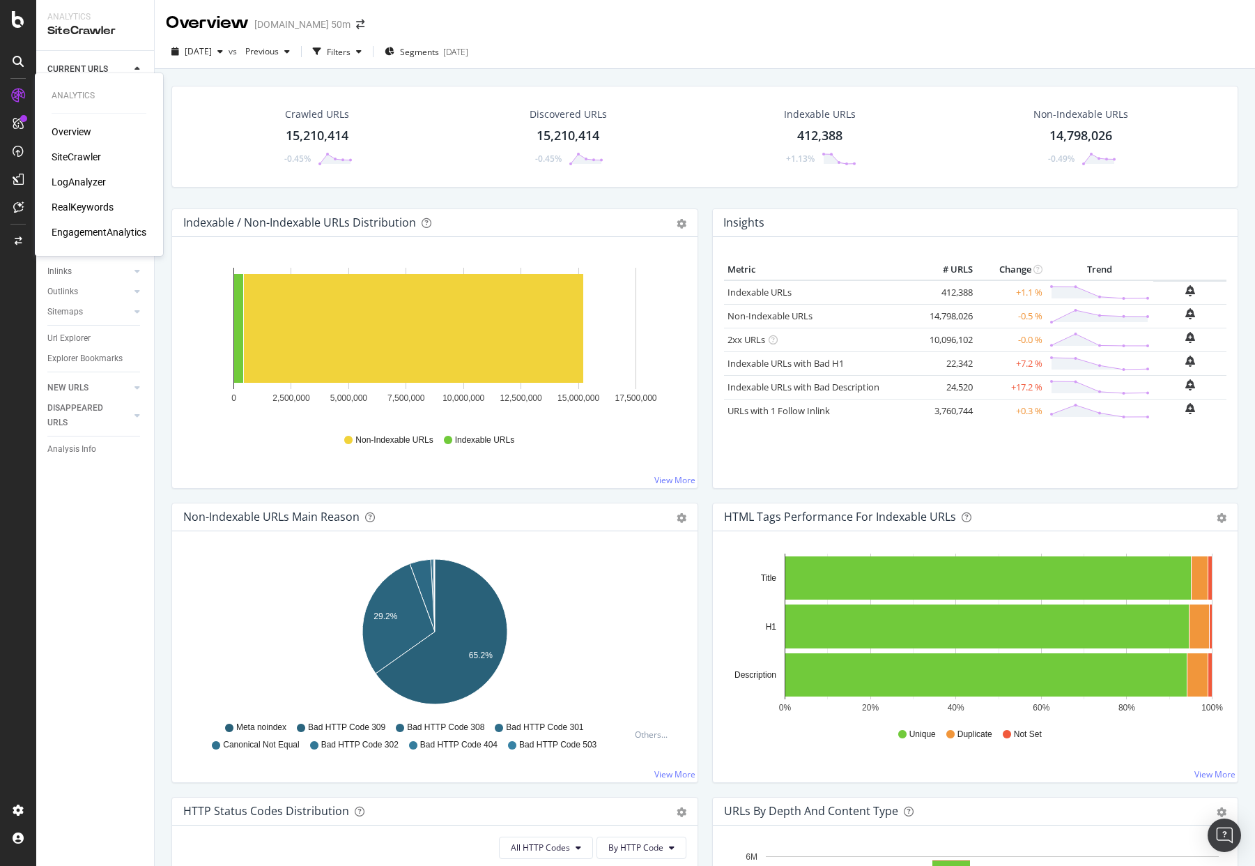
click at [74, 206] on div "RealKeywords" at bounding box center [83, 207] width 62 height 14
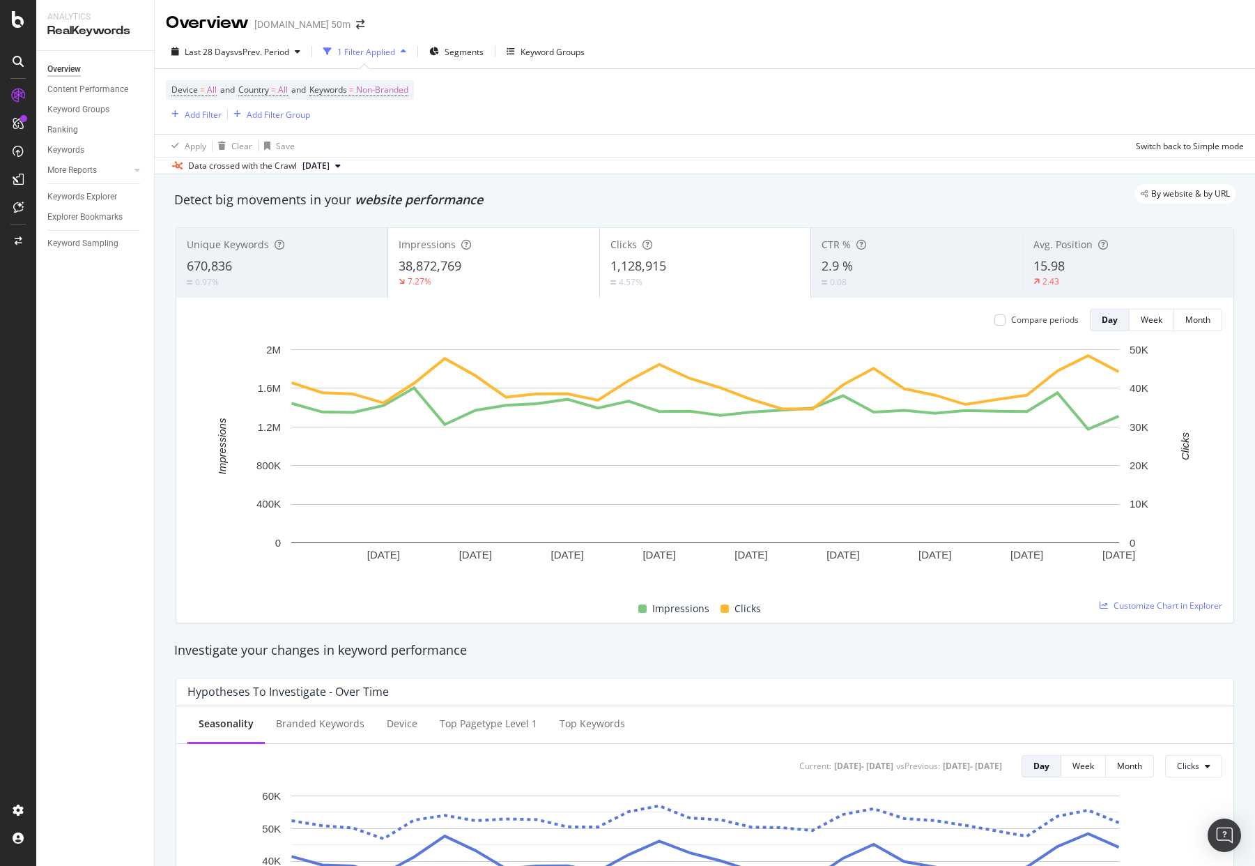
click at [612, 28] on div "Overview [DOMAIN_NAME] 50m" at bounding box center [705, 17] width 1100 height 35
click at [592, 22] on div "Overview [DOMAIN_NAME] 50m" at bounding box center [705, 17] width 1100 height 35
click at [582, 17] on div "Overview [DOMAIN_NAME] 50m" at bounding box center [705, 17] width 1100 height 35
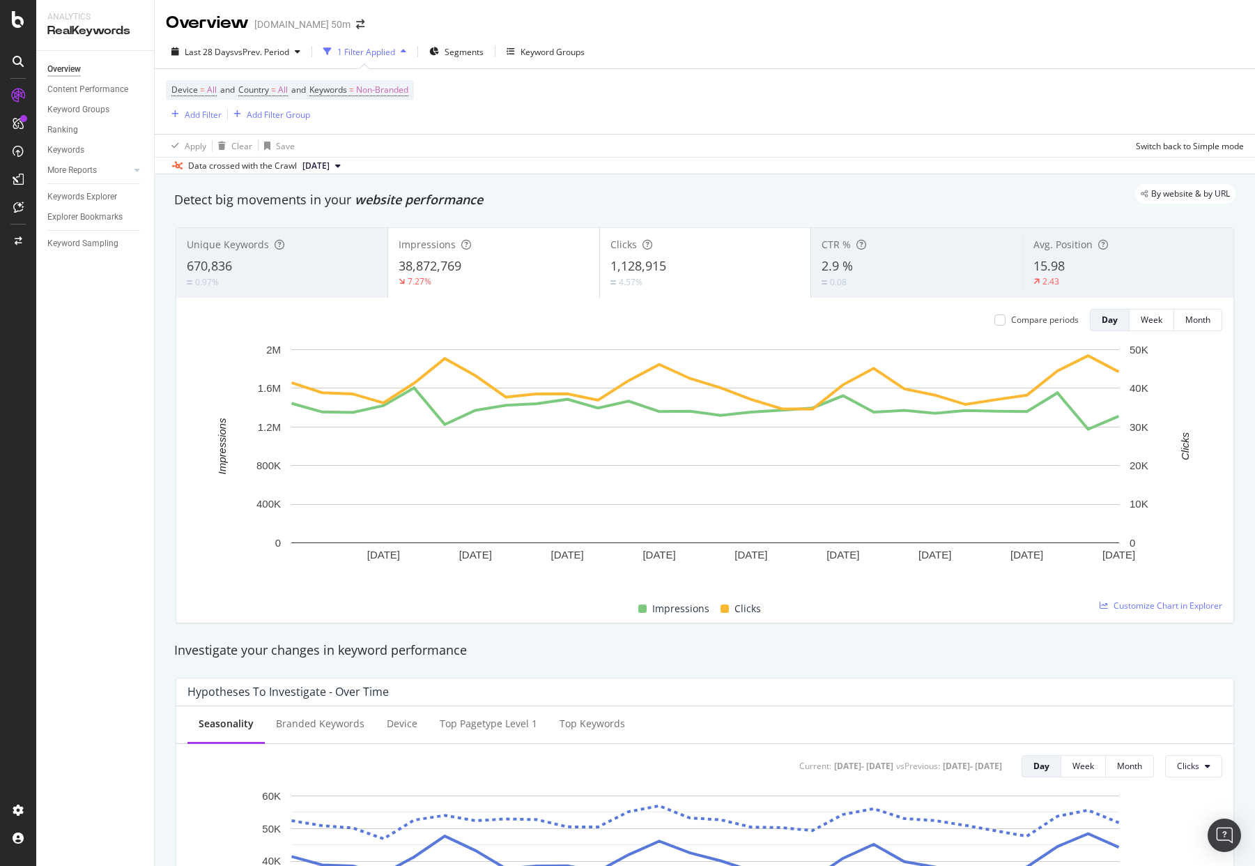
click at [582, 17] on div "Overview [DOMAIN_NAME] 50m" at bounding box center [705, 17] width 1100 height 35
click at [580, 18] on div "Overview [DOMAIN_NAME] 50m" at bounding box center [705, 17] width 1100 height 35
click at [580, 20] on div "Overview [DOMAIN_NAME] 50m" at bounding box center [705, 17] width 1100 height 35
click at [627, 26] on div "Overview [DOMAIN_NAME] 50m" at bounding box center [705, 17] width 1100 height 35
click at [623, 17] on div "Overview [DOMAIN_NAME] 50m" at bounding box center [705, 17] width 1100 height 35
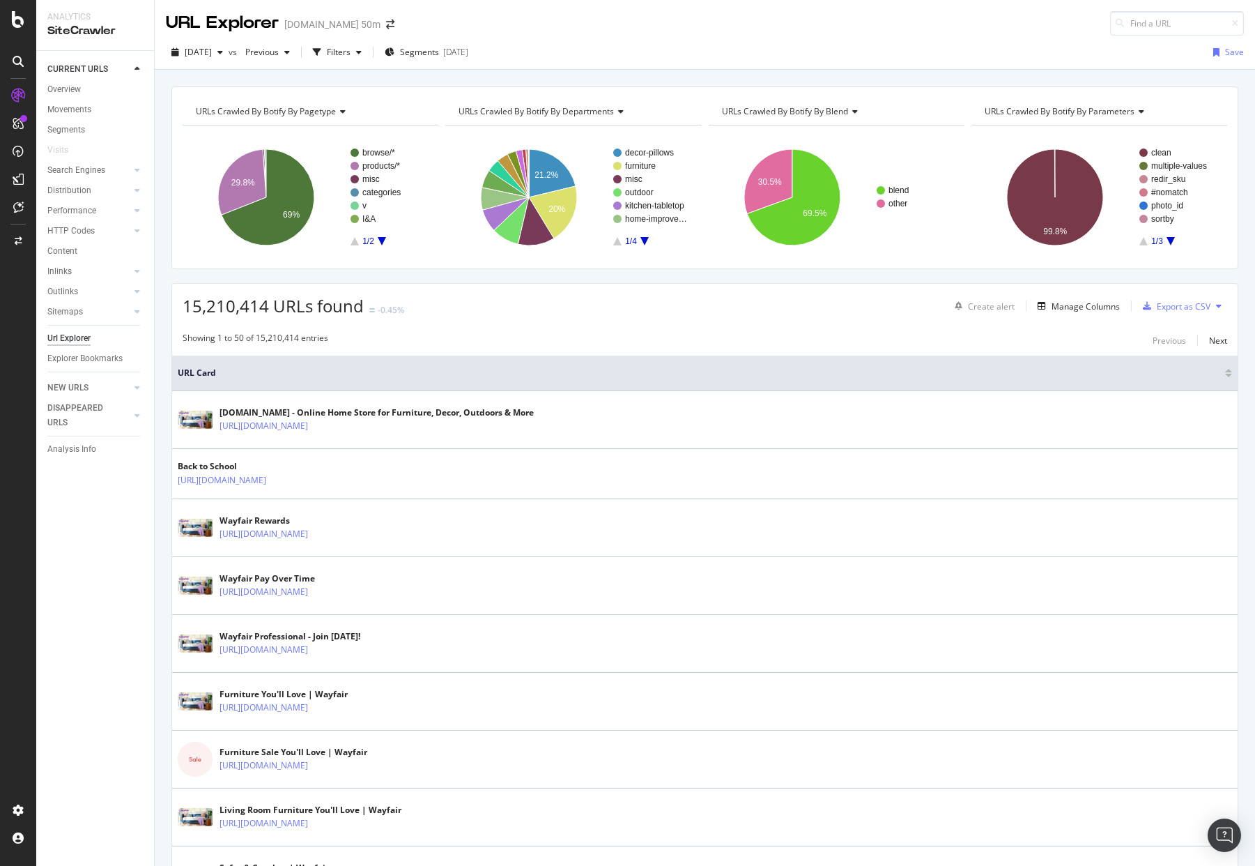
click at [455, 375] on span "URL Card" at bounding box center [700, 373] width 1044 height 13
click at [629, 26] on div "URL Explorer [DOMAIN_NAME] 50m" at bounding box center [705, 18] width 1100 height 36
click at [631, 27] on div "URL Explorer [DOMAIN_NAME] 50m" at bounding box center [705, 18] width 1100 height 36
click at [577, 12] on div "URL Explorer [DOMAIN_NAME] 50m" at bounding box center [705, 18] width 1100 height 36
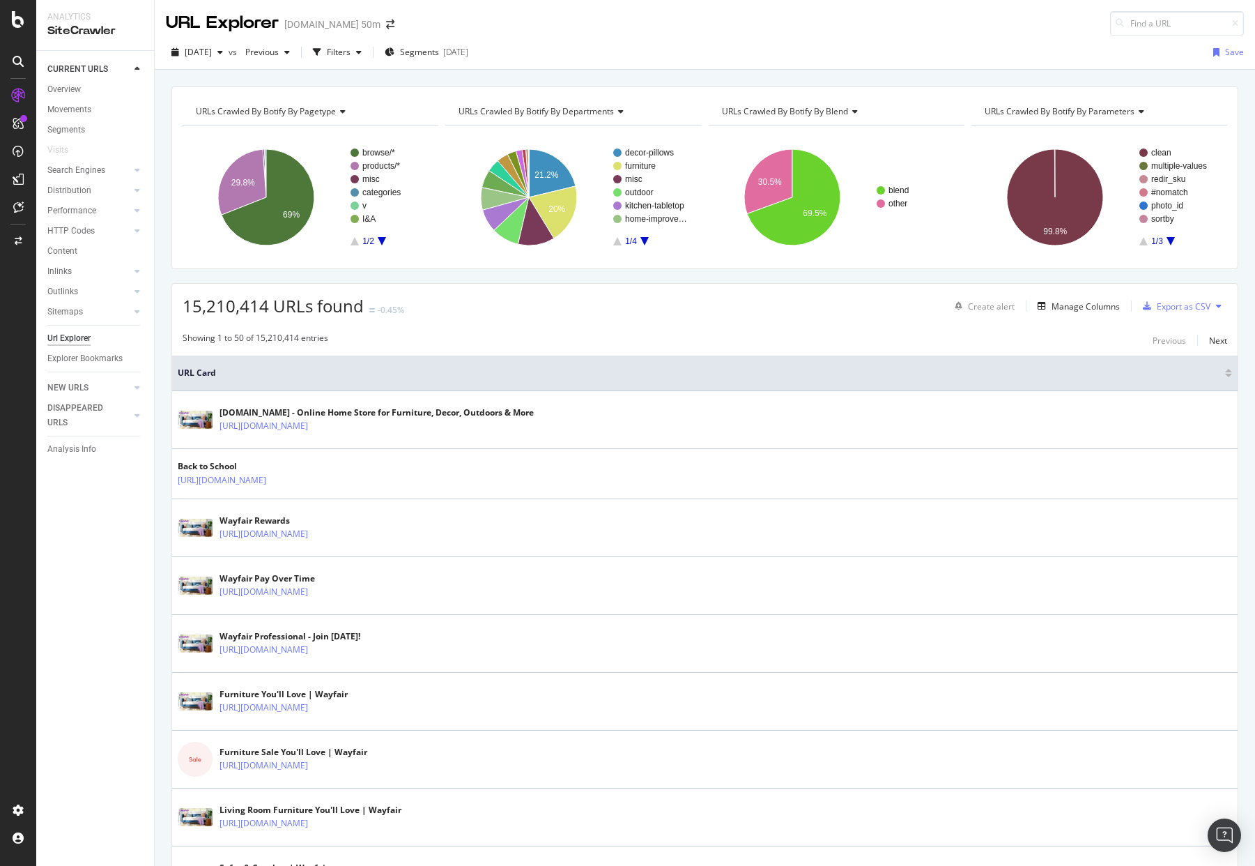
click at [580, 12] on div "URL Explorer [DOMAIN_NAME] 50m" at bounding box center [705, 18] width 1100 height 36
click at [608, 26] on div "URL Explorer [DOMAIN_NAME] 50m" at bounding box center [705, 18] width 1100 height 36
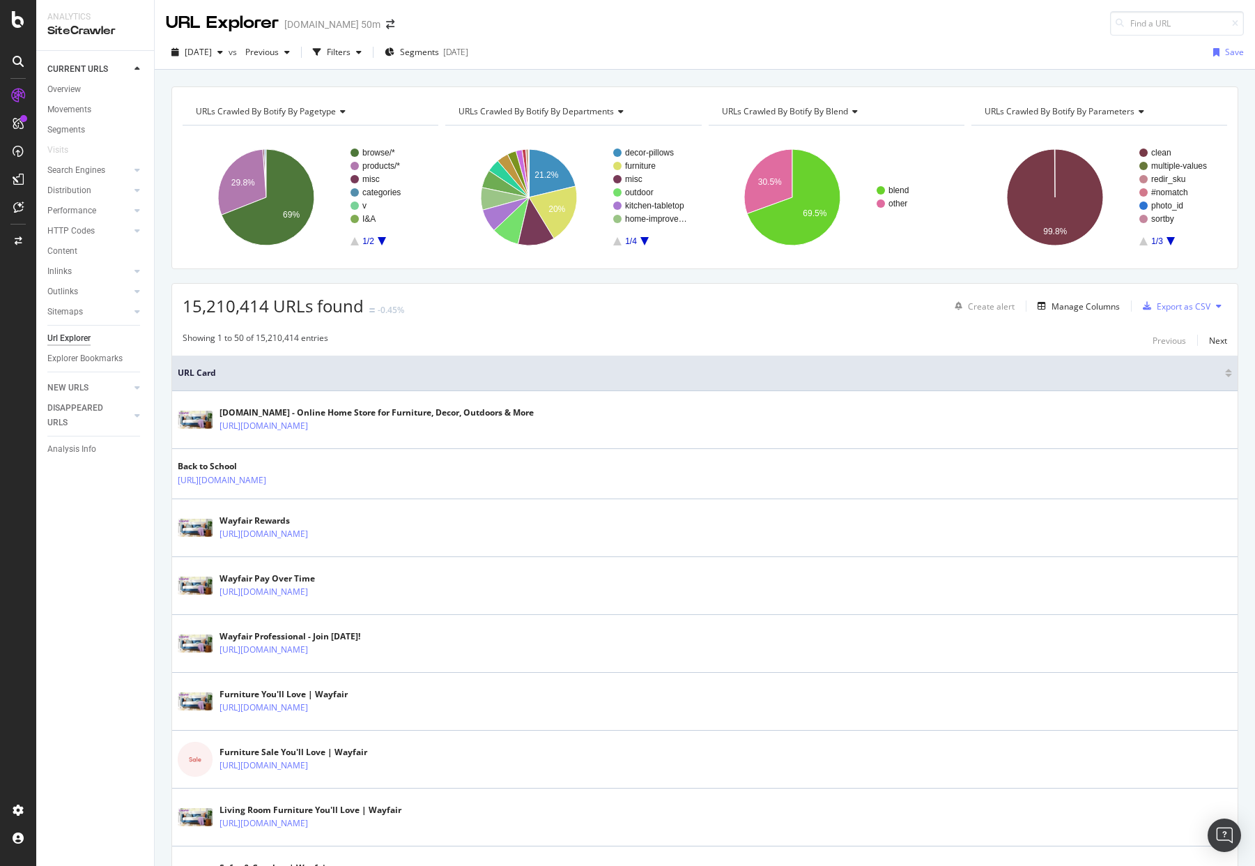
click at [608, 26] on div "URL Explorer [DOMAIN_NAME] 50m" at bounding box center [705, 18] width 1100 height 36
click at [619, 17] on div "URL Explorer [DOMAIN_NAME] 50m" at bounding box center [705, 18] width 1100 height 36
click at [557, 17] on div "URL Explorer [DOMAIN_NAME] 50m" at bounding box center [705, 18] width 1100 height 36
click at [652, 31] on div "URL Explorer [DOMAIN_NAME] 50m" at bounding box center [705, 18] width 1100 height 36
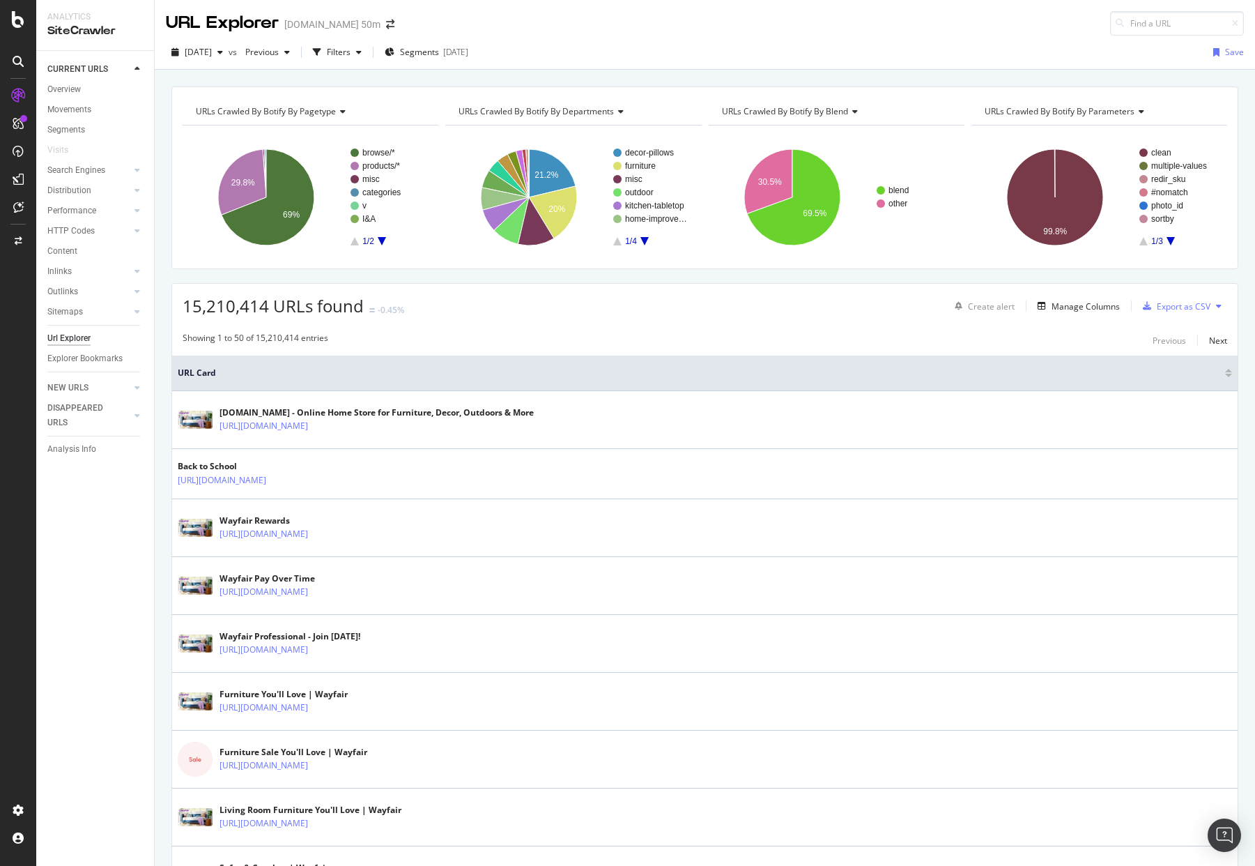
click at [615, 31] on div "URL Explorer [DOMAIN_NAME] 50m" at bounding box center [705, 18] width 1100 height 36
click at [608, 22] on div "URL Explorer [DOMAIN_NAME] 50m" at bounding box center [705, 18] width 1100 height 36
